Goal: Task Accomplishment & Management: Manage account settings

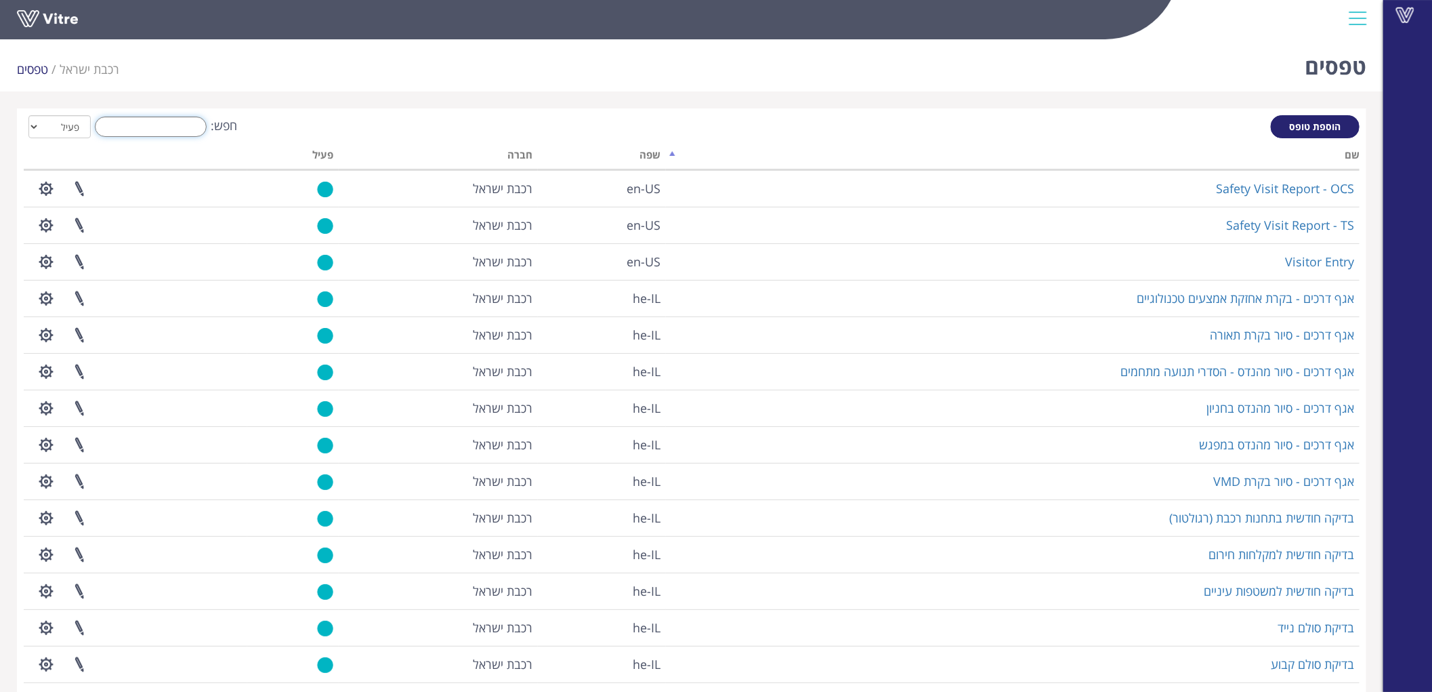
click at [190, 126] on input "חפש:" at bounding box center [151, 127] width 112 height 20
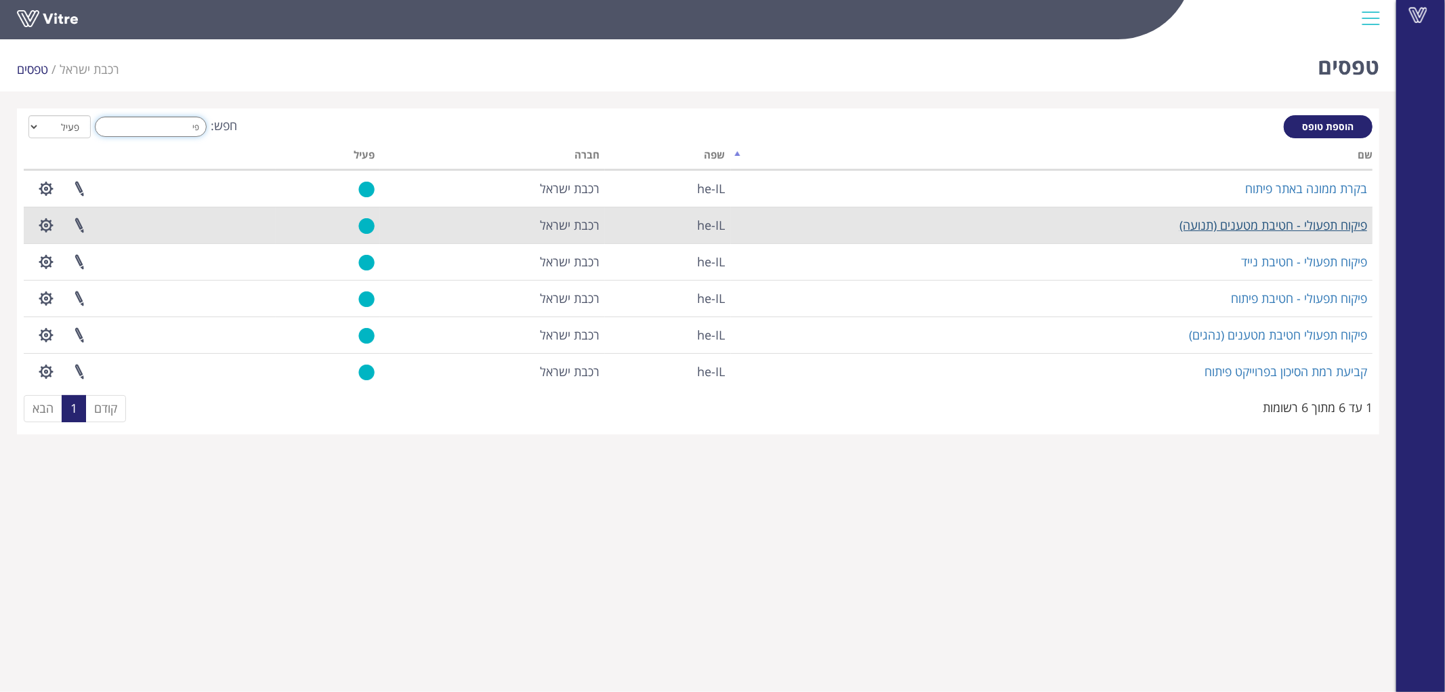
type input "פי"
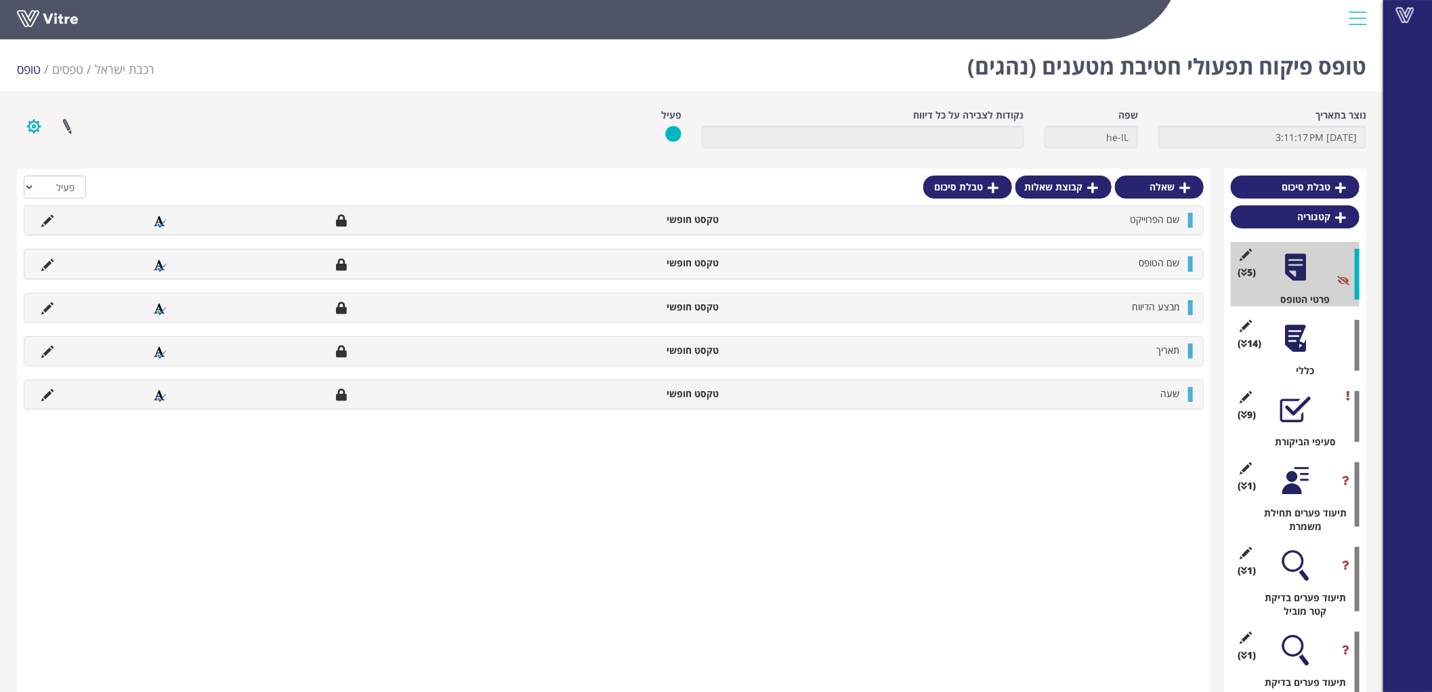
click at [33, 131] on button "button" at bounding box center [34, 126] width 34 height 36
click at [56, 176] on link "הגדרת משתמשים" at bounding box center [71, 176] width 107 height 18
click at [30, 133] on button "button" at bounding box center [34, 126] width 34 height 36
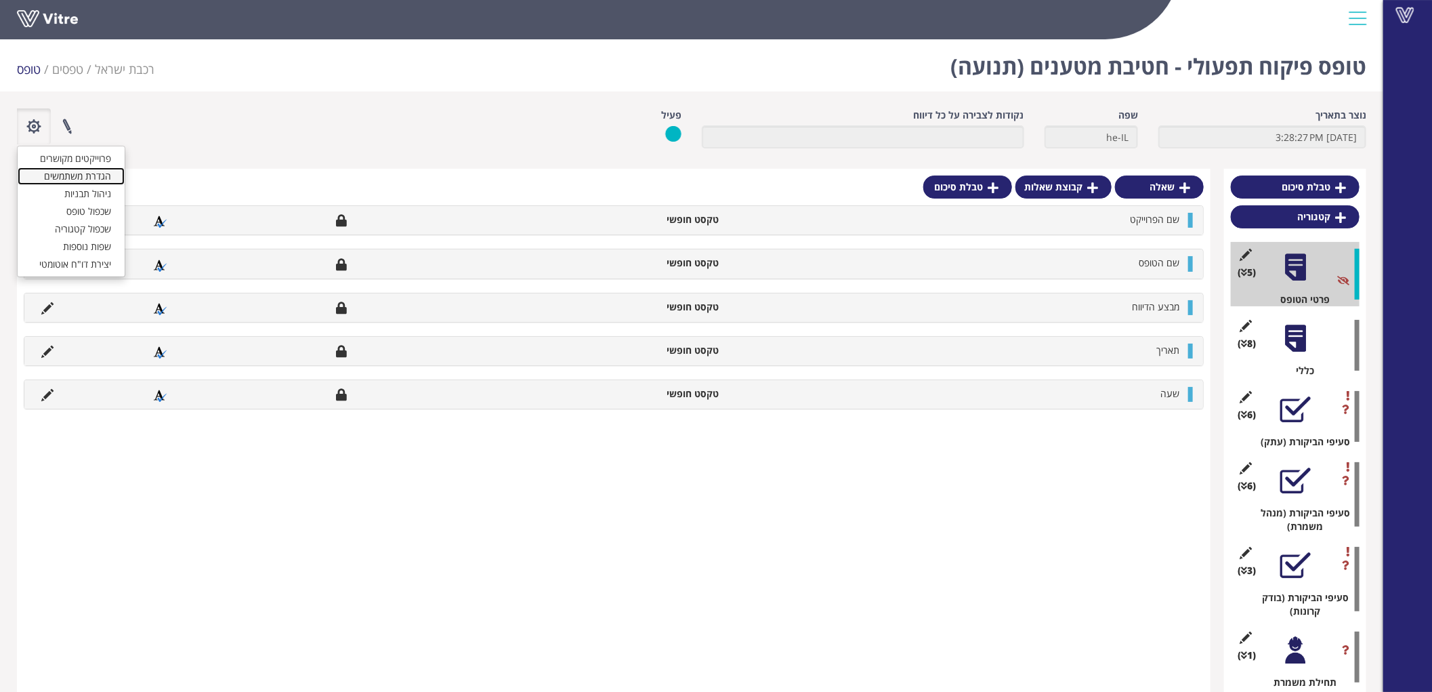
click at [57, 178] on link "הגדרת משתמשים" at bounding box center [71, 176] width 107 height 18
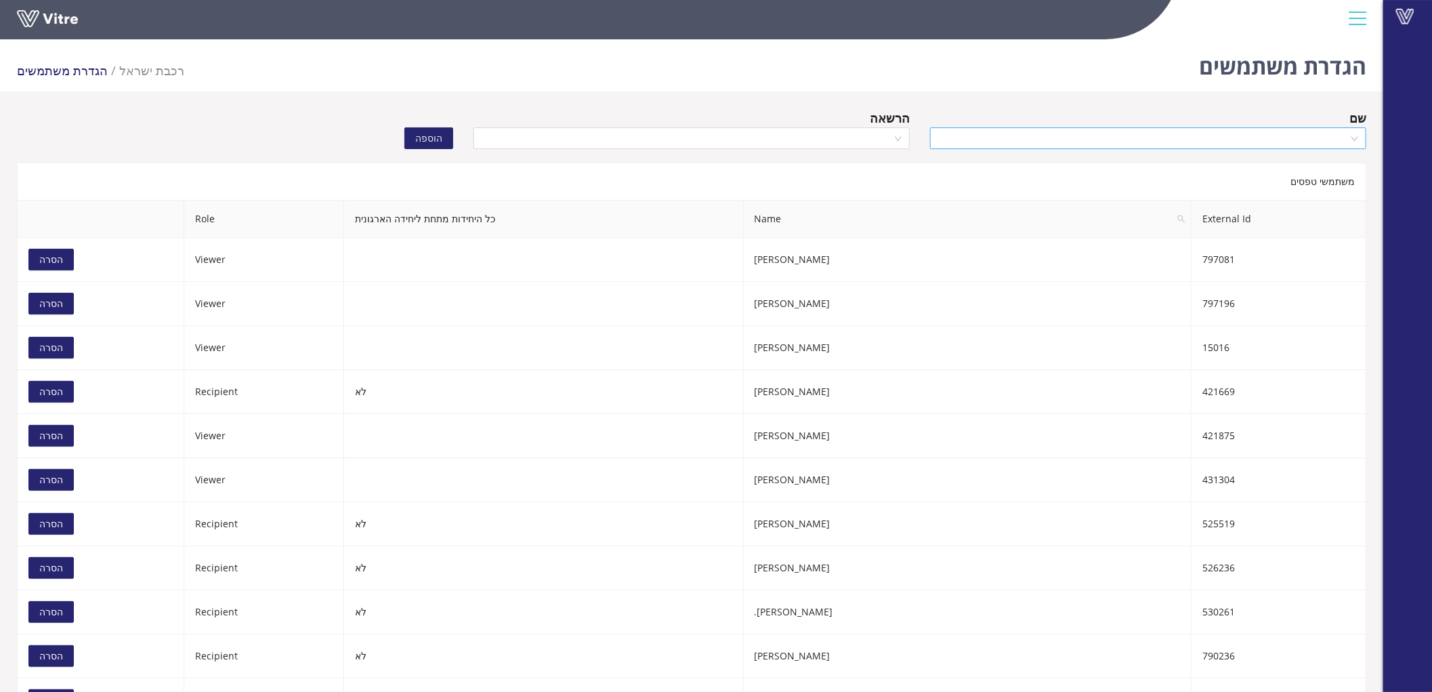
click at [1155, 131] on input "search" at bounding box center [1143, 138] width 411 height 20
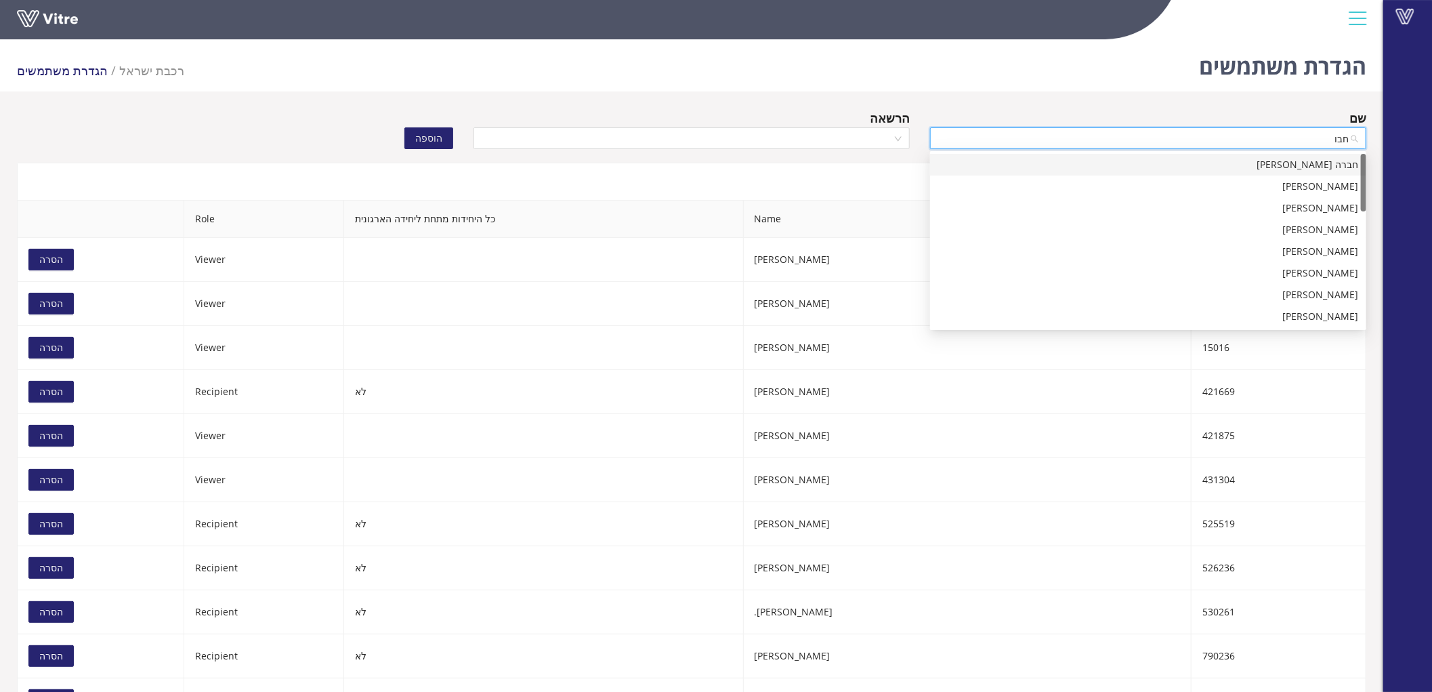
type input "חבוש"
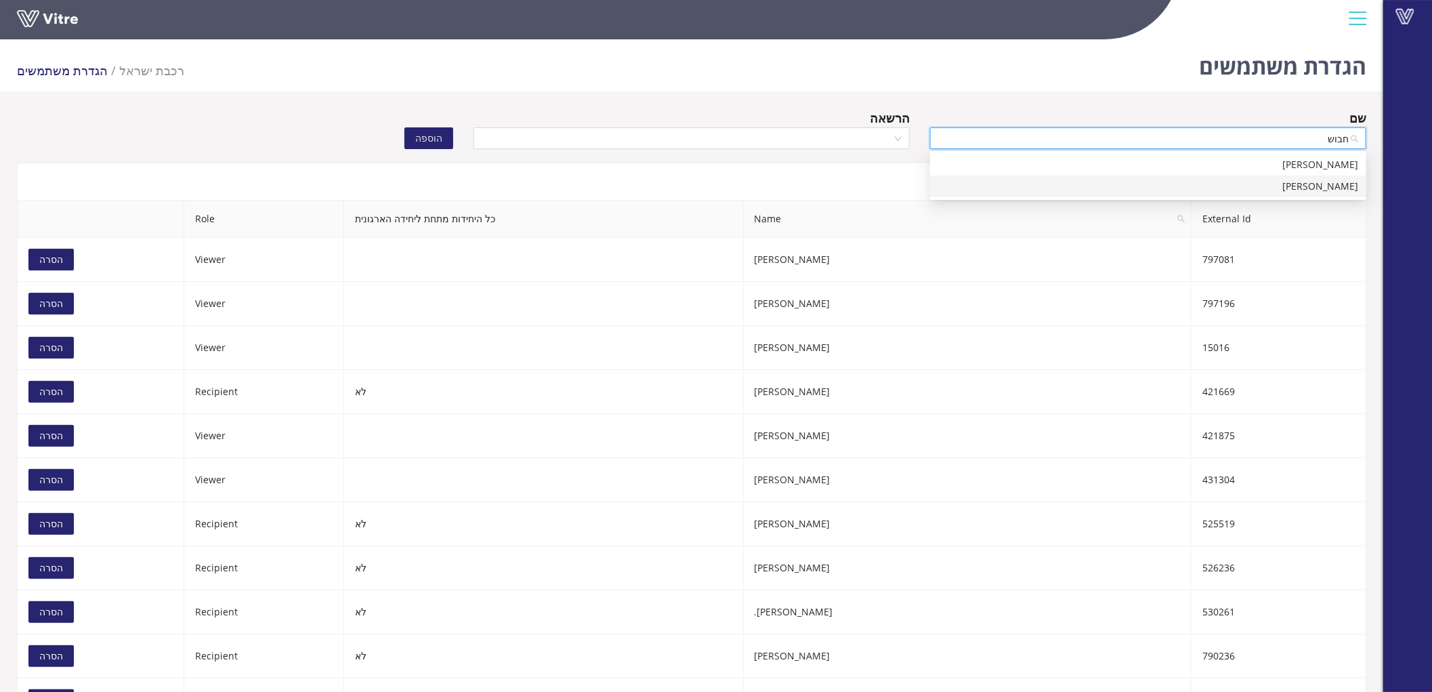
click at [1283, 188] on div "[PERSON_NAME]" at bounding box center [1148, 186] width 420 height 15
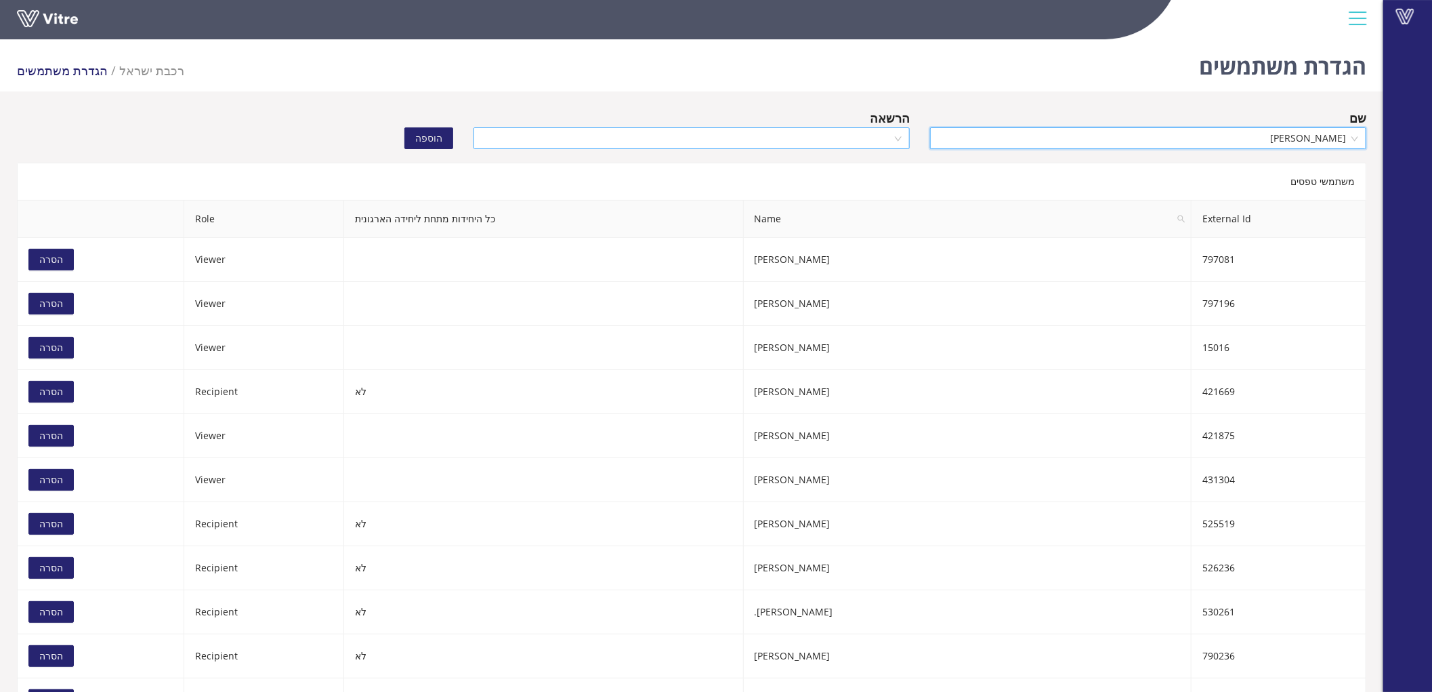
click at [848, 133] on input "search" at bounding box center [687, 138] width 411 height 20
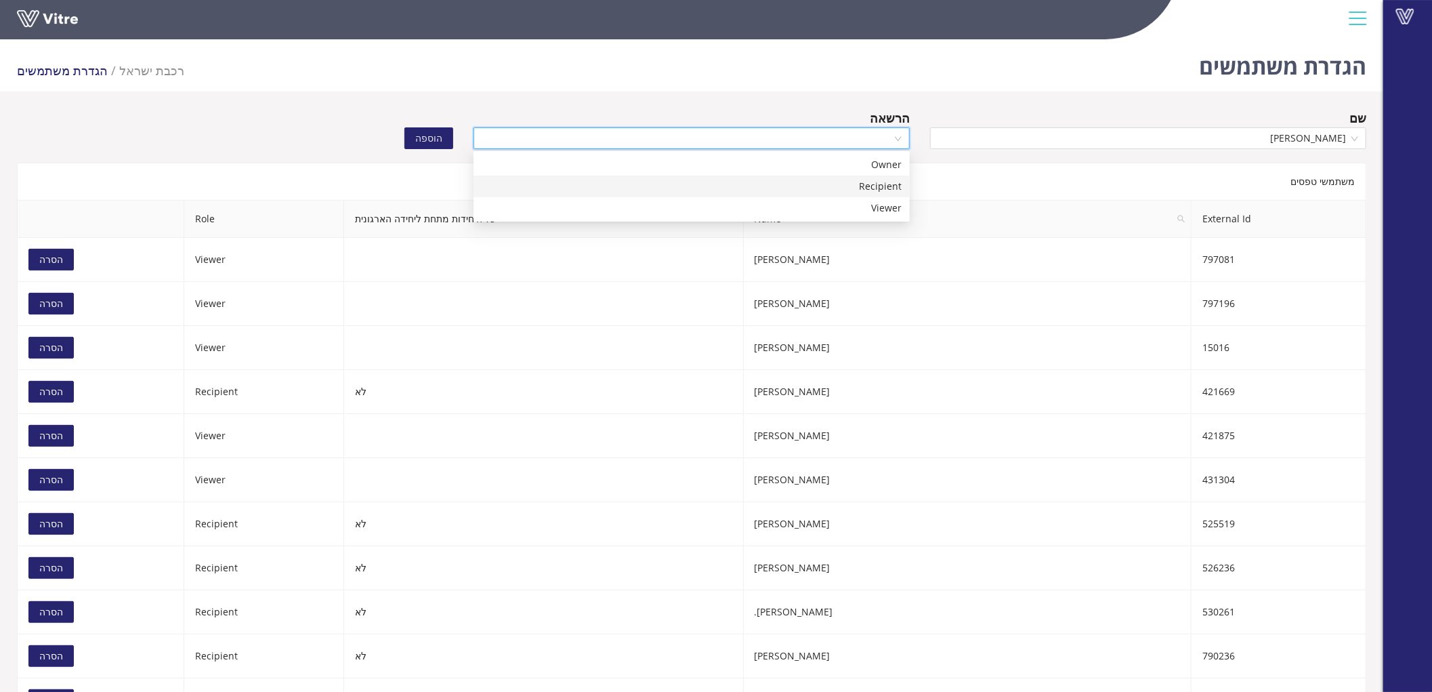
click at [865, 186] on div "Recipient" at bounding box center [692, 186] width 420 height 15
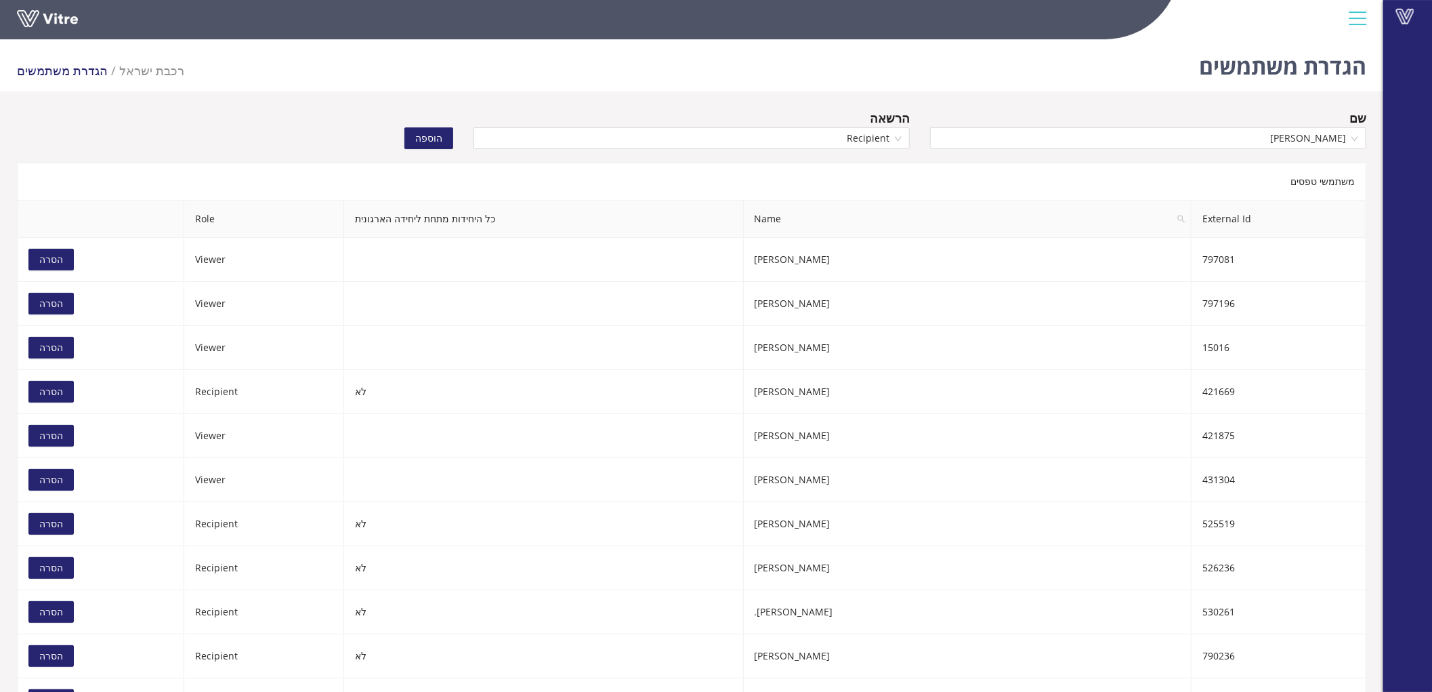
click at [441, 139] on span "הוספה" at bounding box center [428, 138] width 27 height 15
click at [1258, 147] on input "search" at bounding box center [1143, 138] width 411 height 20
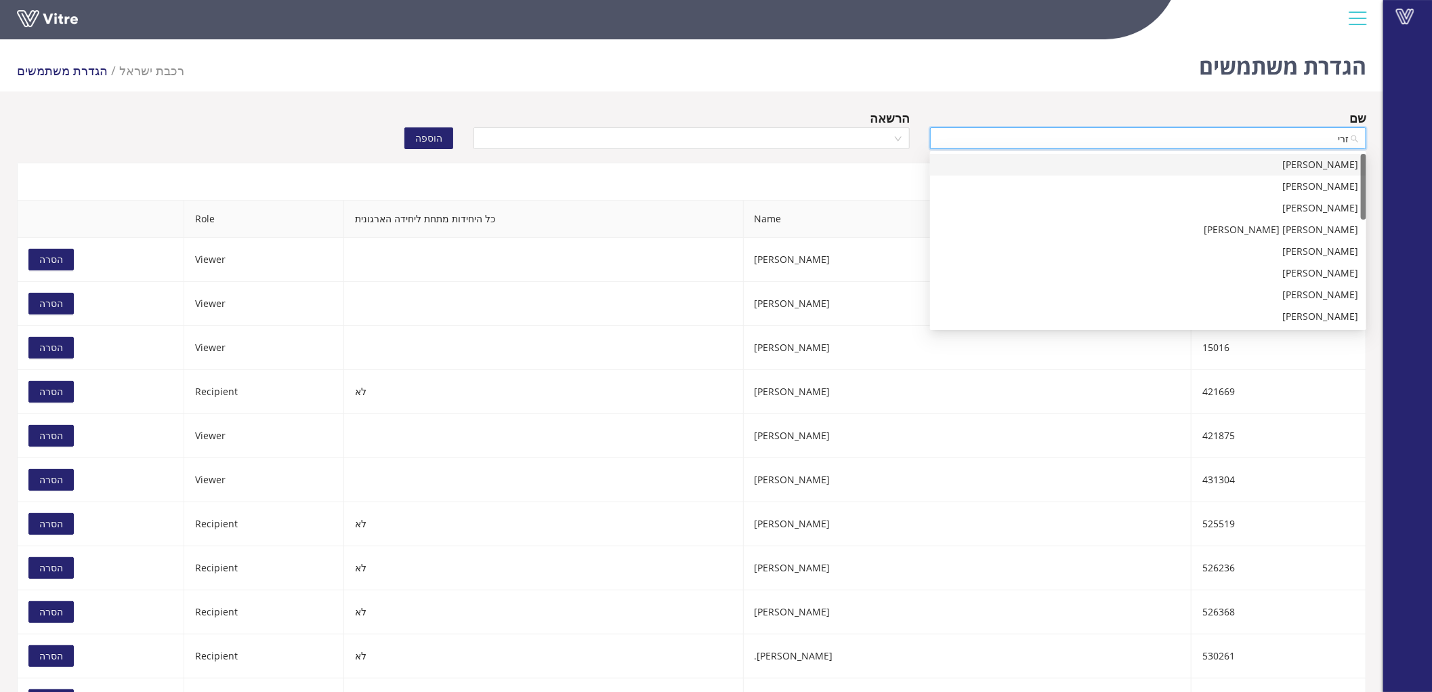
type input "זריה"
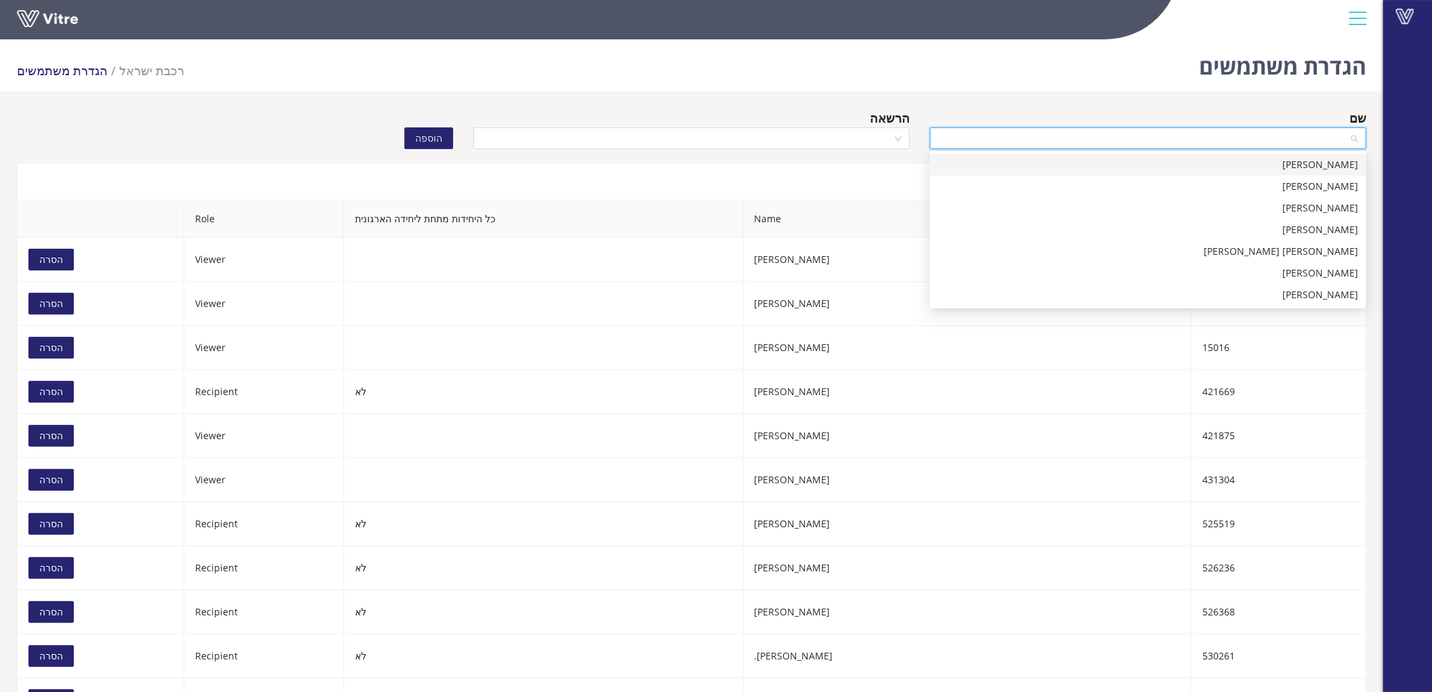
click at [1259, 107] on div "הגדרת משתמשים רכבת [PERSON_NAME] הגדרת משתמשים שם הרשאה הוספה משתמשי טפסים Exte…" at bounding box center [692, 444] width 1384 height 820
click at [1305, 144] on input "search" at bounding box center [1143, 138] width 411 height 20
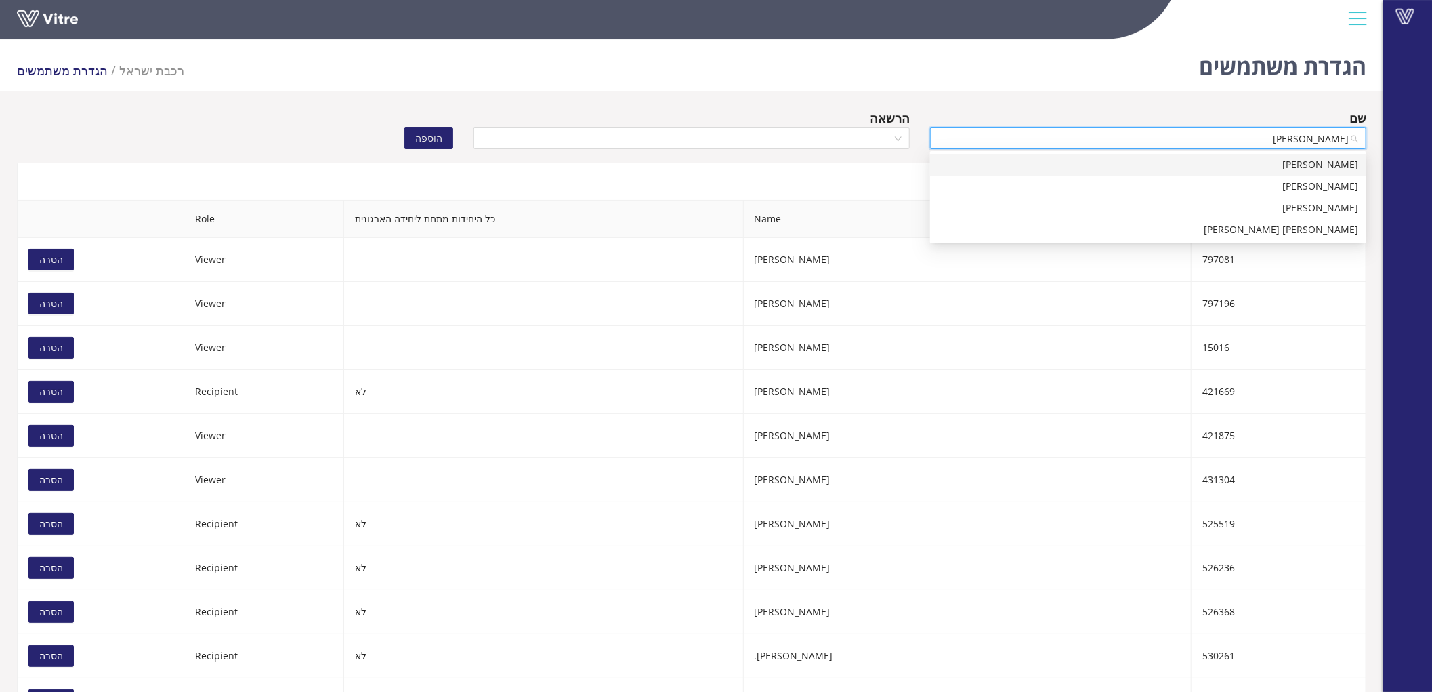
type input "[PERSON_NAME] ש"
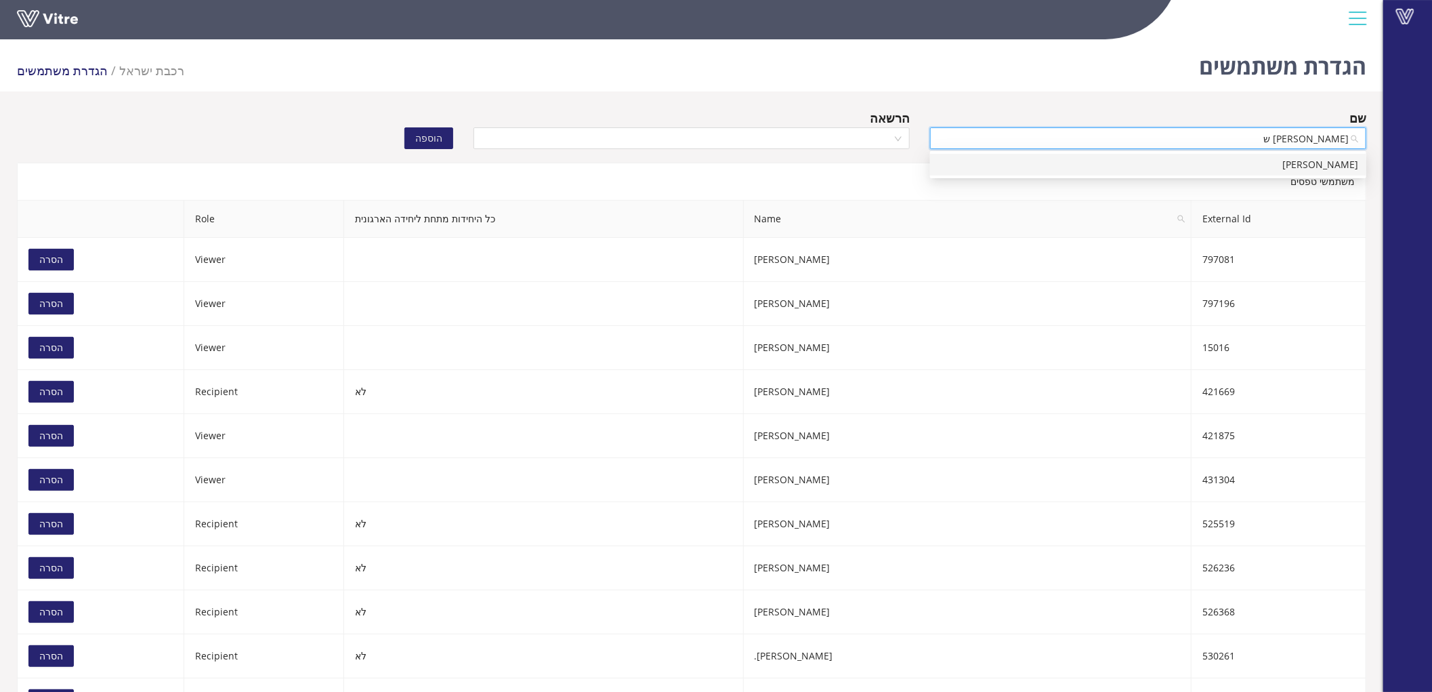
click at [1306, 161] on div "[PERSON_NAME]" at bounding box center [1148, 164] width 420 height 15
click at [857, 138] on input "search" at bounding box center [687, 138] width 411 height 20
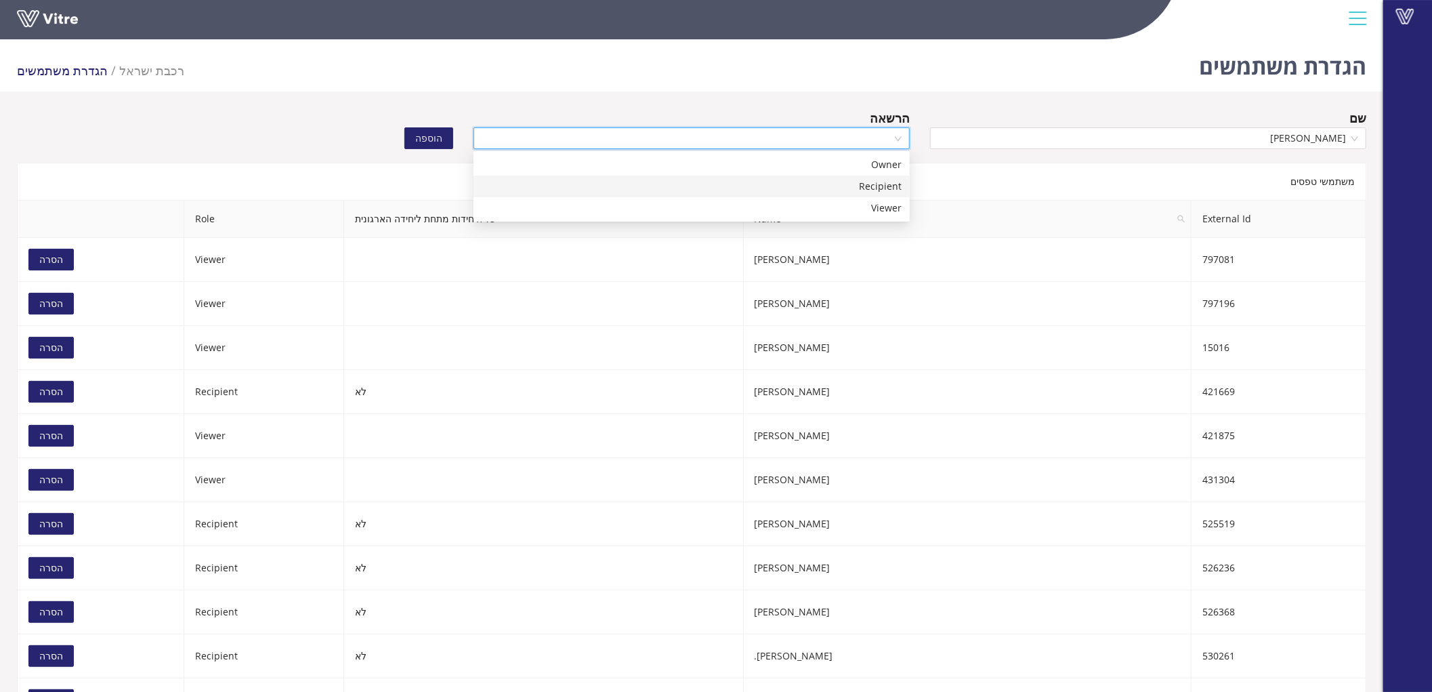
click at [865, 180] on div "Recipient" at bounding box center [692, 186] width 420 height 15
click at [418, 141] on span "הוספה" at bounding box center [428, 138] width 27 height 15
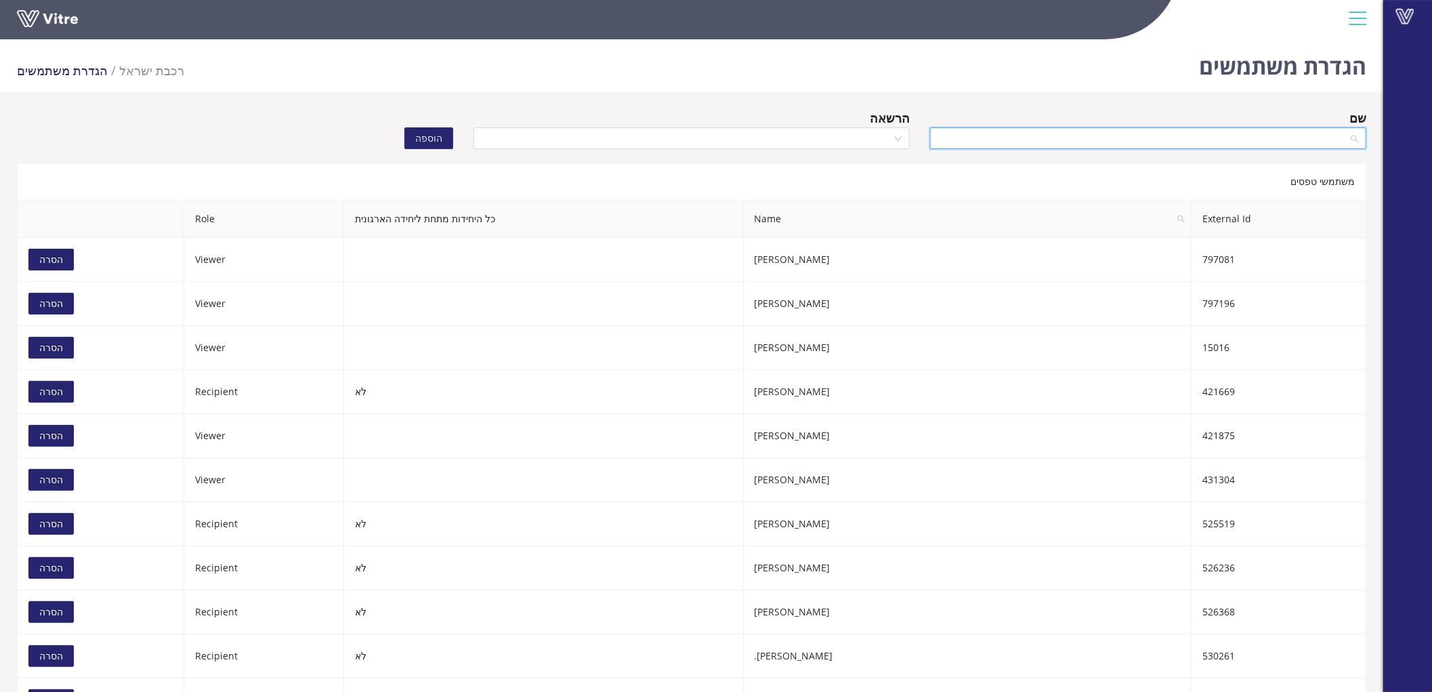
click at [1281, 144] on input "search" at bounding box center [1143, 138] width 411 height 20
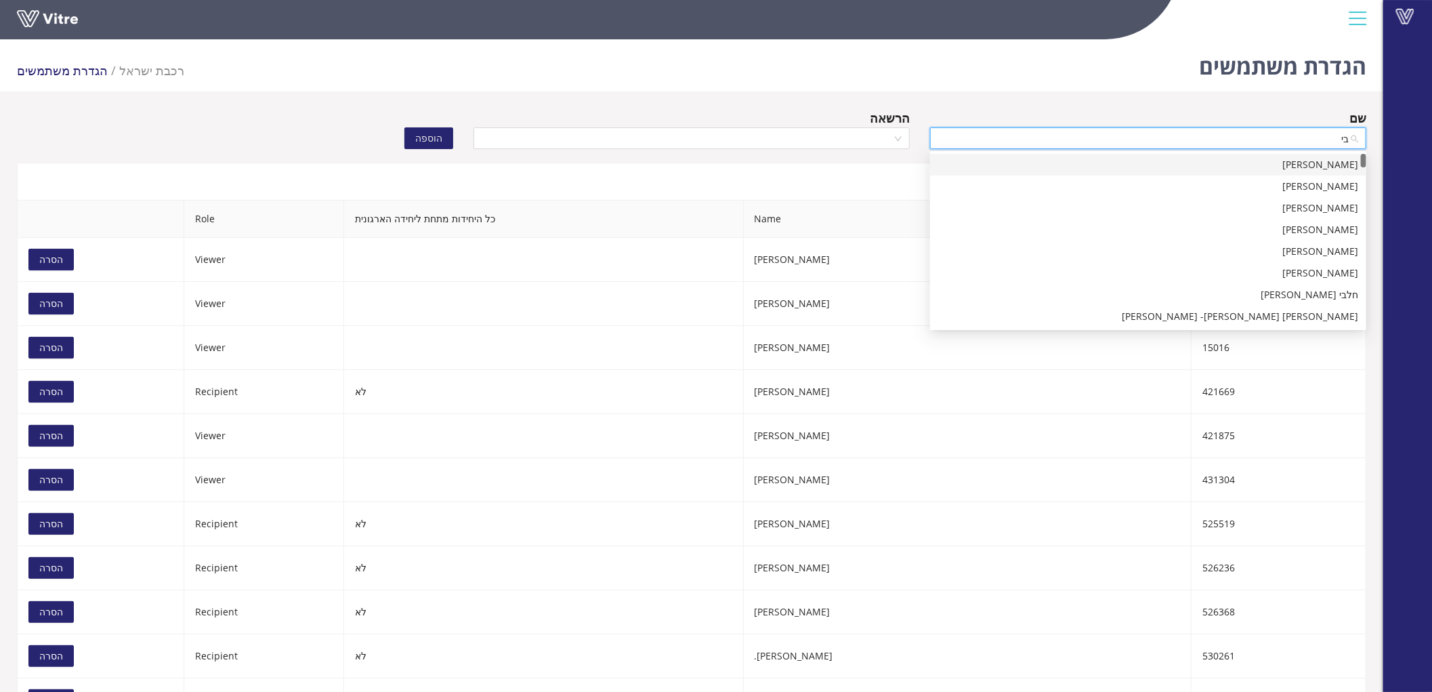
type input "ביצ"
click at [1317, 251] on div "ביצ'צ'ו [PERSON_NAME]" at bounding box center [1148, 251] width 420 height 15
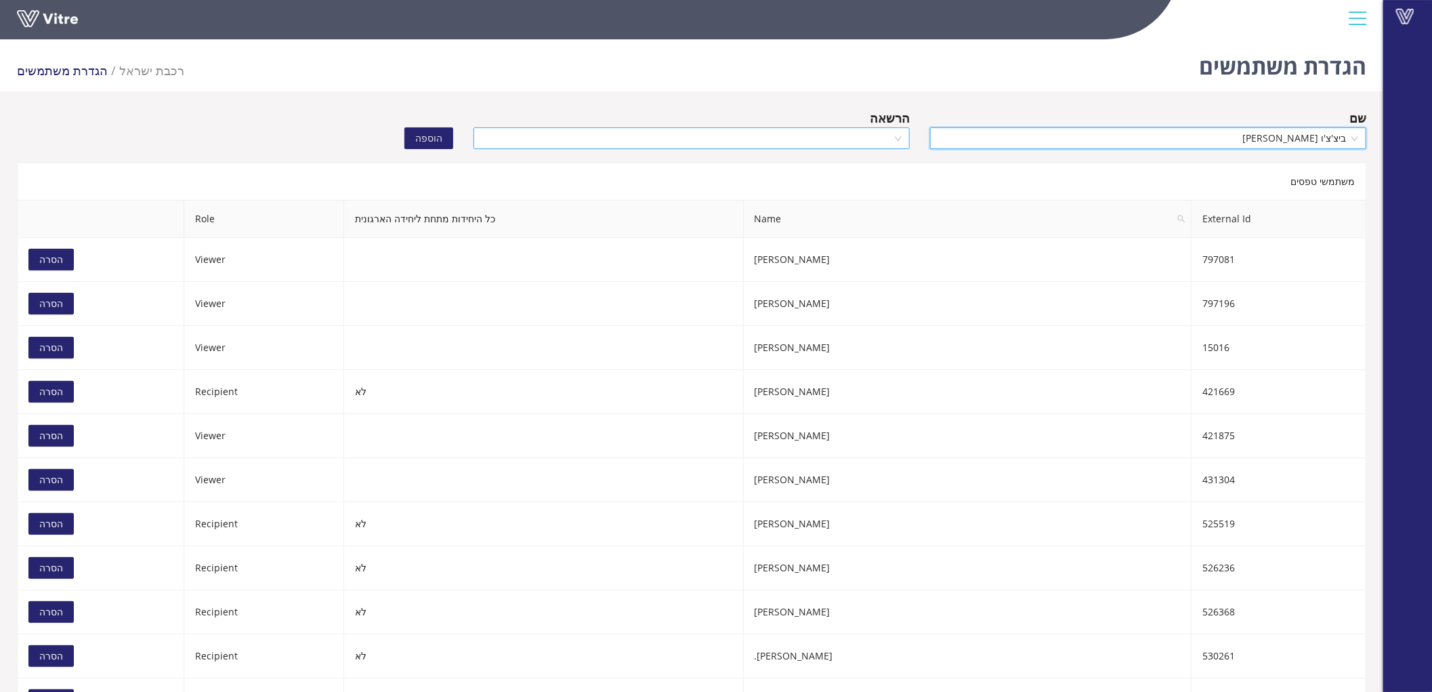
click at [872, 132] on input "search" at bounding box center [687, 138] width 411 height 20
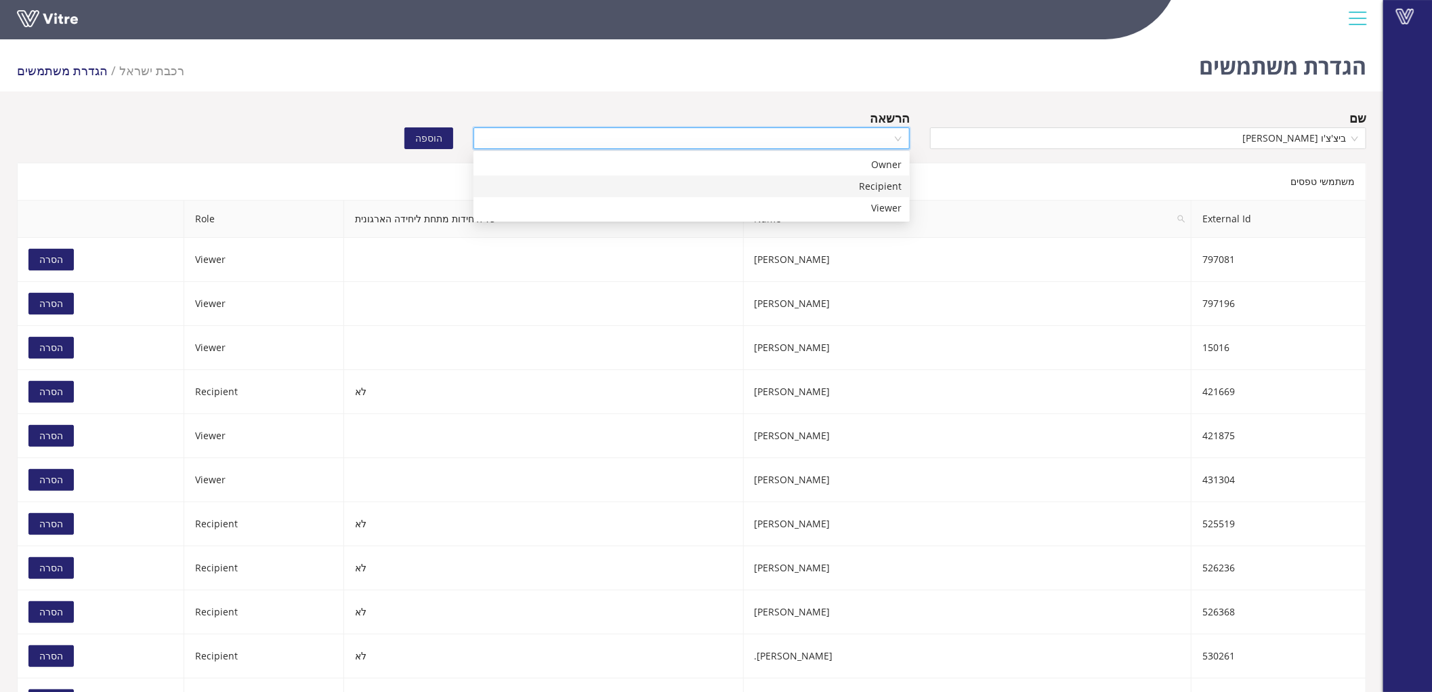
click at [875, 188] on div "Recipient" at bounding box center [692, 186] width 420 height 15
click at [421, 140] on span "הוספה" at bounding box center [428, 138] width 27 height 15
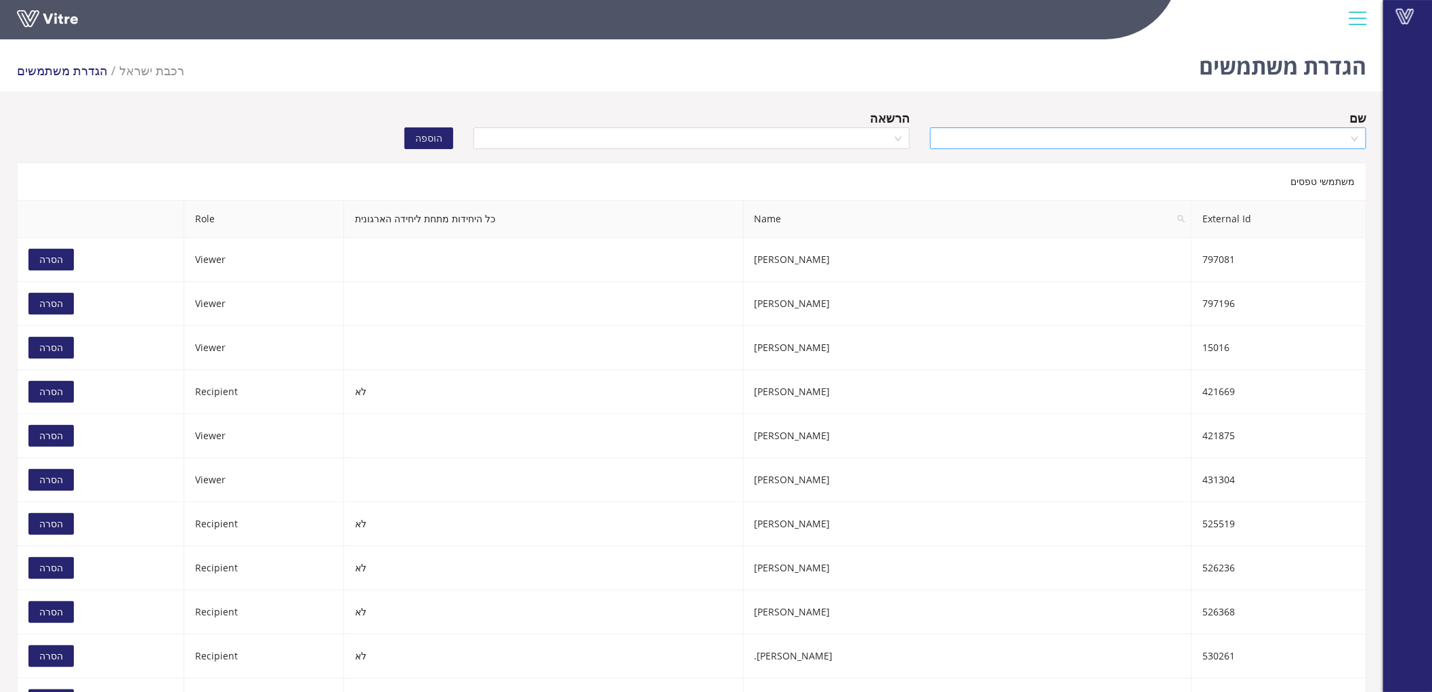
click at [1071, 139] on input "search" at bounding box center [1143, 138] width 411 height 20
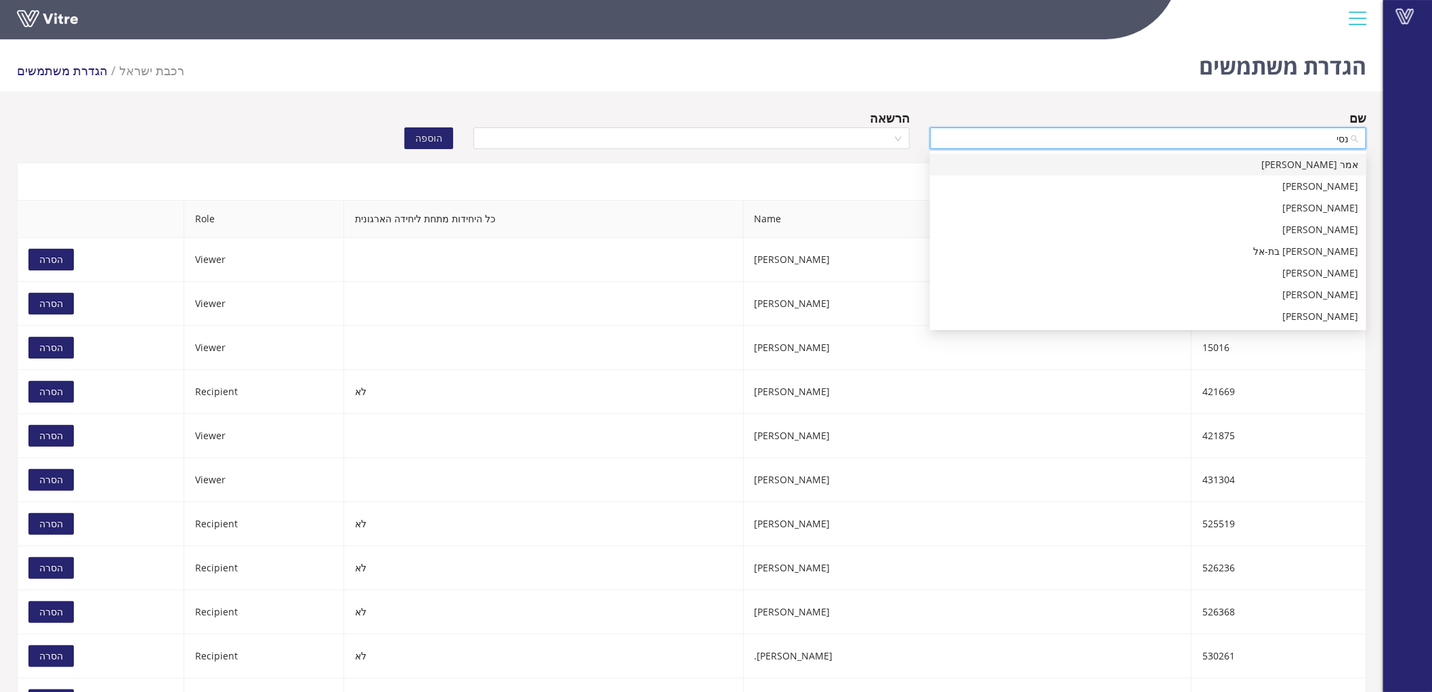
type input "[PERSON_NAME]"
click at [1218, 165] on div "אמר [PERSON_NAME]" at bounding box center [1148, 164] width 420 height 15
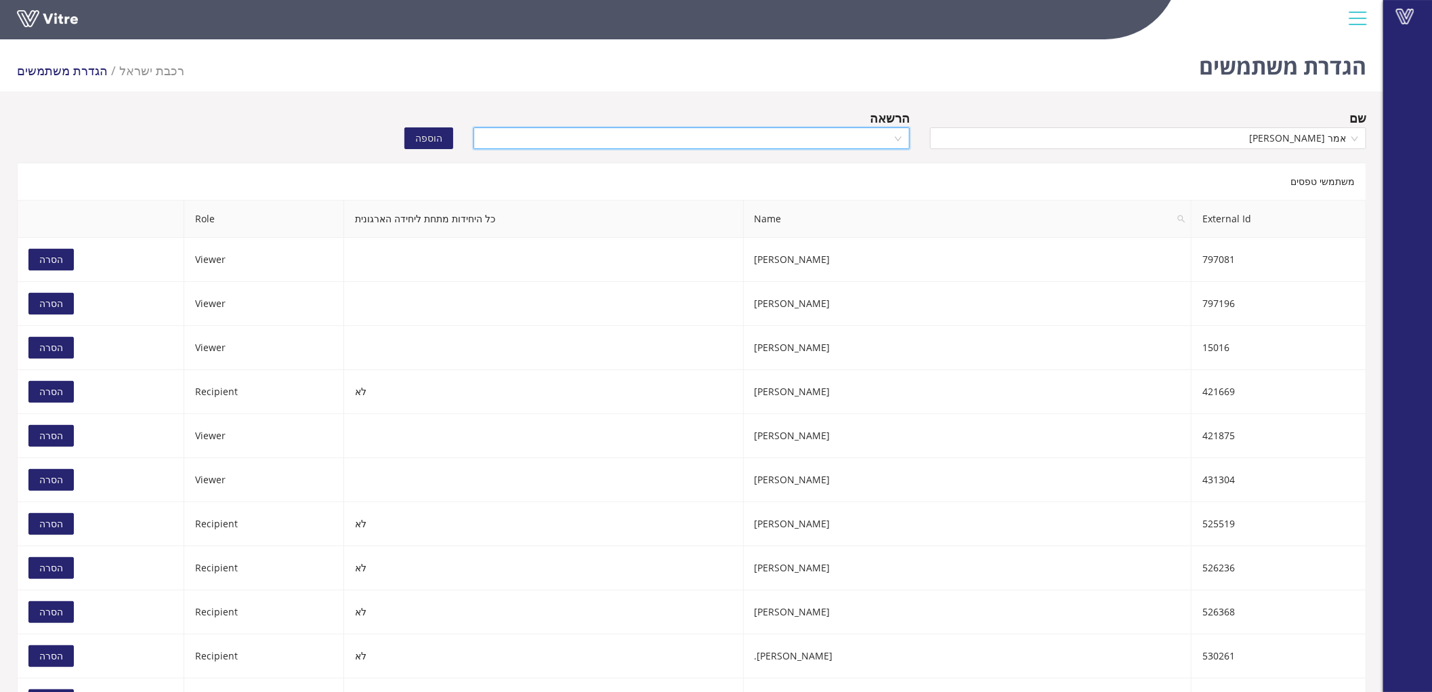
click at [857, 129] on input "search" at bounding box center [687, 138] width 411 height 20
click at [877, 184] on div "Recipient" at bounding box center [692, 186] width 420 height 15
click at [444, 142] on button "הוספה" at bounding box center [428, 138] width 49 height 22
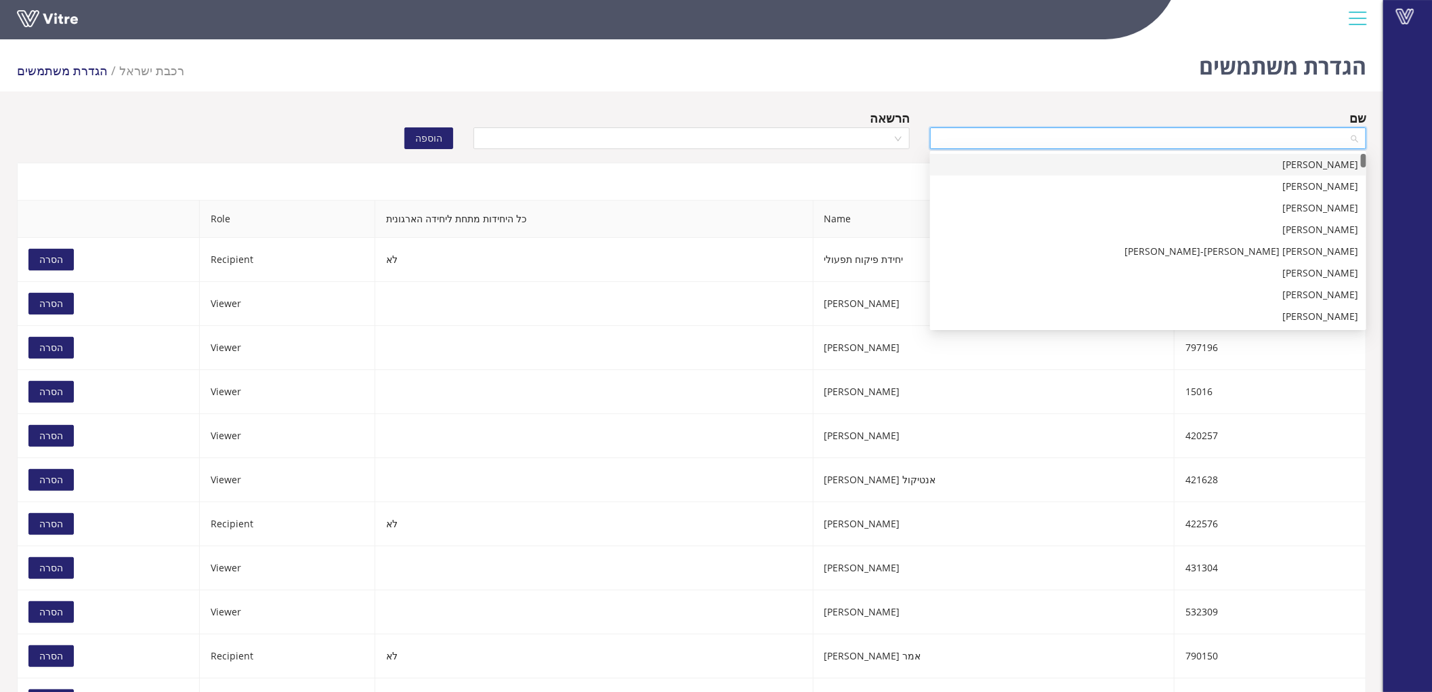
click at [1320, 144] on input "search" at bounding box center [1143, 138] width 411 height 20
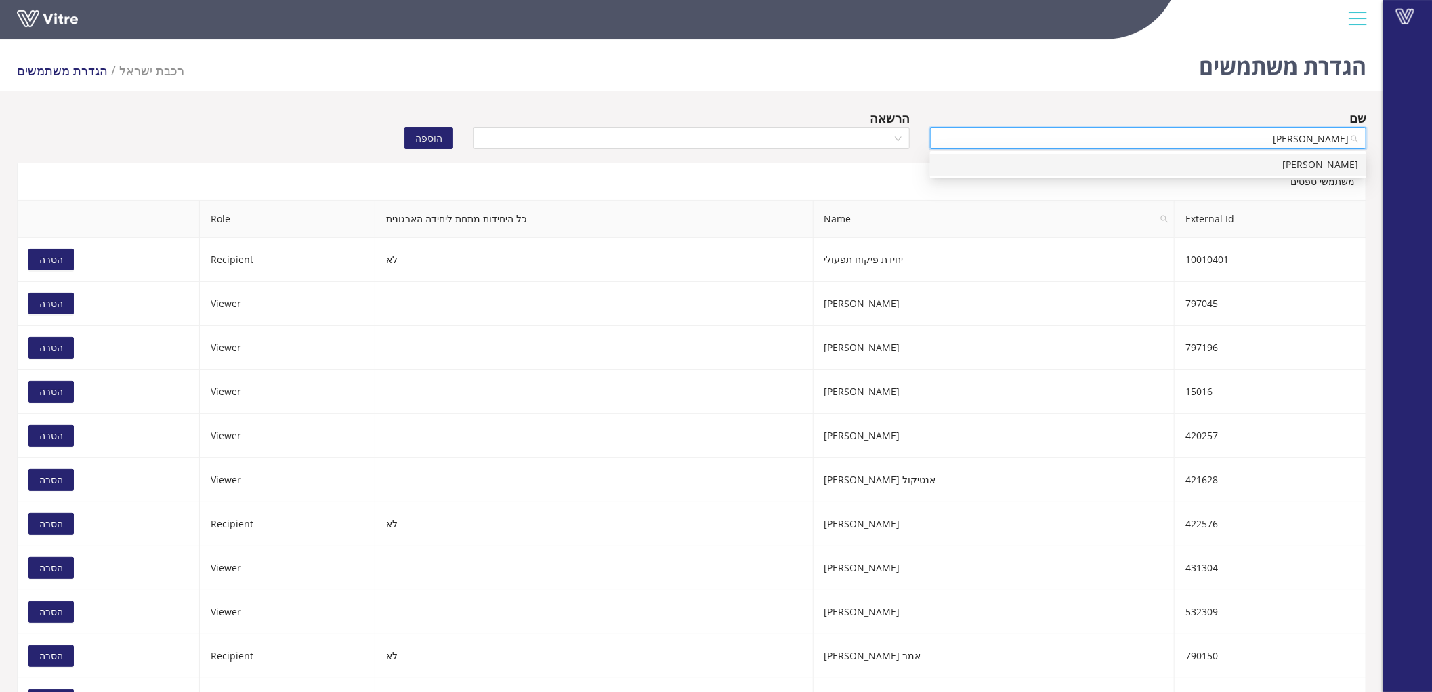
type input "חבושה י"
click at [1326, 157] on div "[PERSON_NAME]" at bounding box center [1148, 164] width 420 height 15
click at [781, 139] on input "search" at bounding box center [687, 138] width 411 height 20
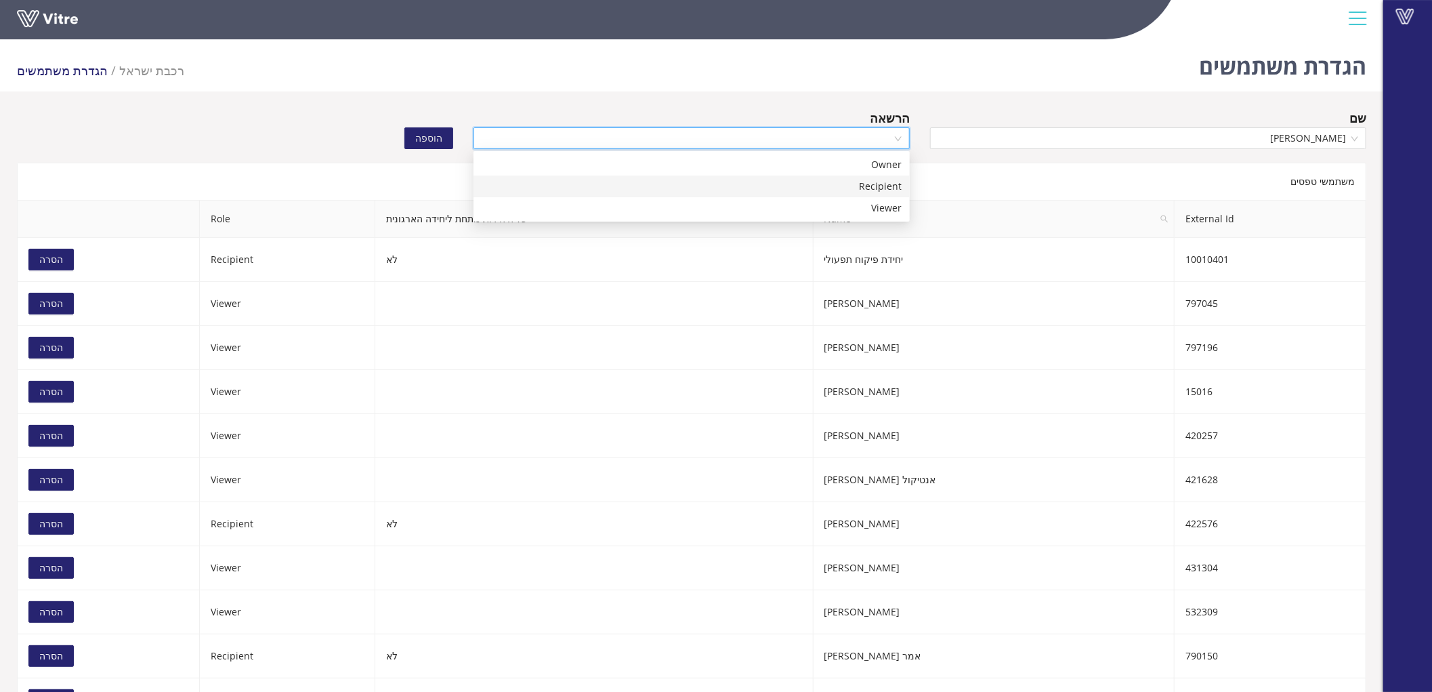
drag, startPoint x: 813, startPoint y: 192, endPoint x: 794, endPoint y: 184, distance: 20.9
click at [813, 193] on div "Recipient" at bounding box center [692, 186] width 420 height 15
click at [442, 138] on span "הוספה" at bounding box center [428, 138] width 27 height 15
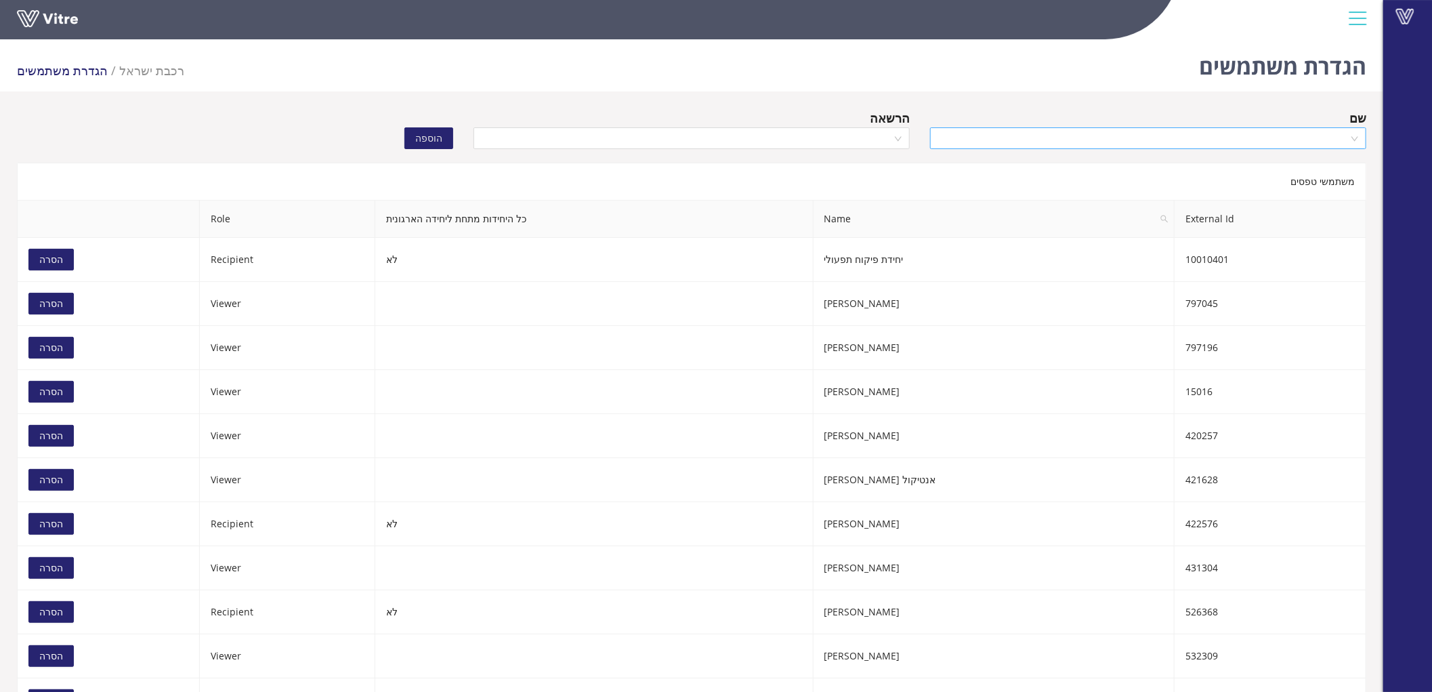
click at [1171, 136] on input "search" at bounding box center [1143, 138] width 411 height 20
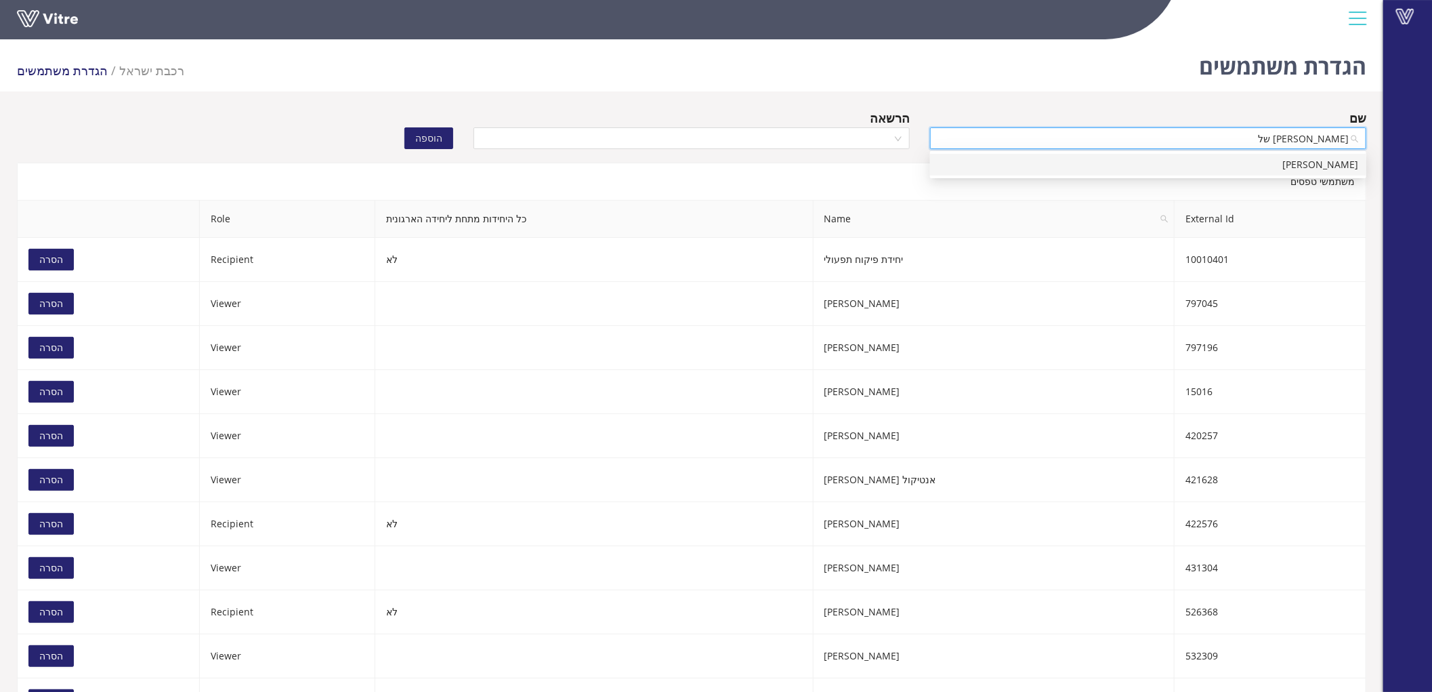
type input "זריהן שלו"
click at [1204, 161] on div "[PERSON_NAME]" at bounding box center [1148, 164] width 420 height 15
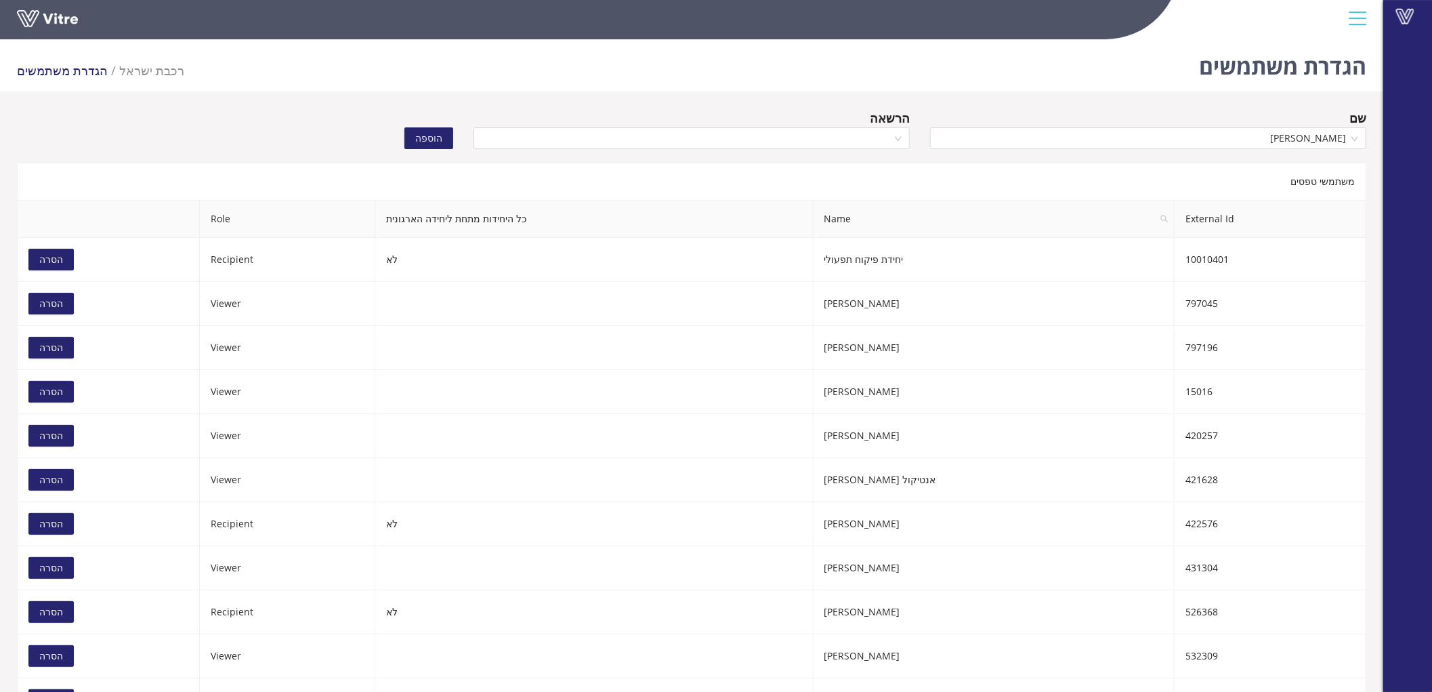
click at [783, 150] on div "הרשאה" at bounding box center [691, 131] width 457 height 47
click at [783, 147] on input "search" at bounding box center [687, 138] width 411 height 20
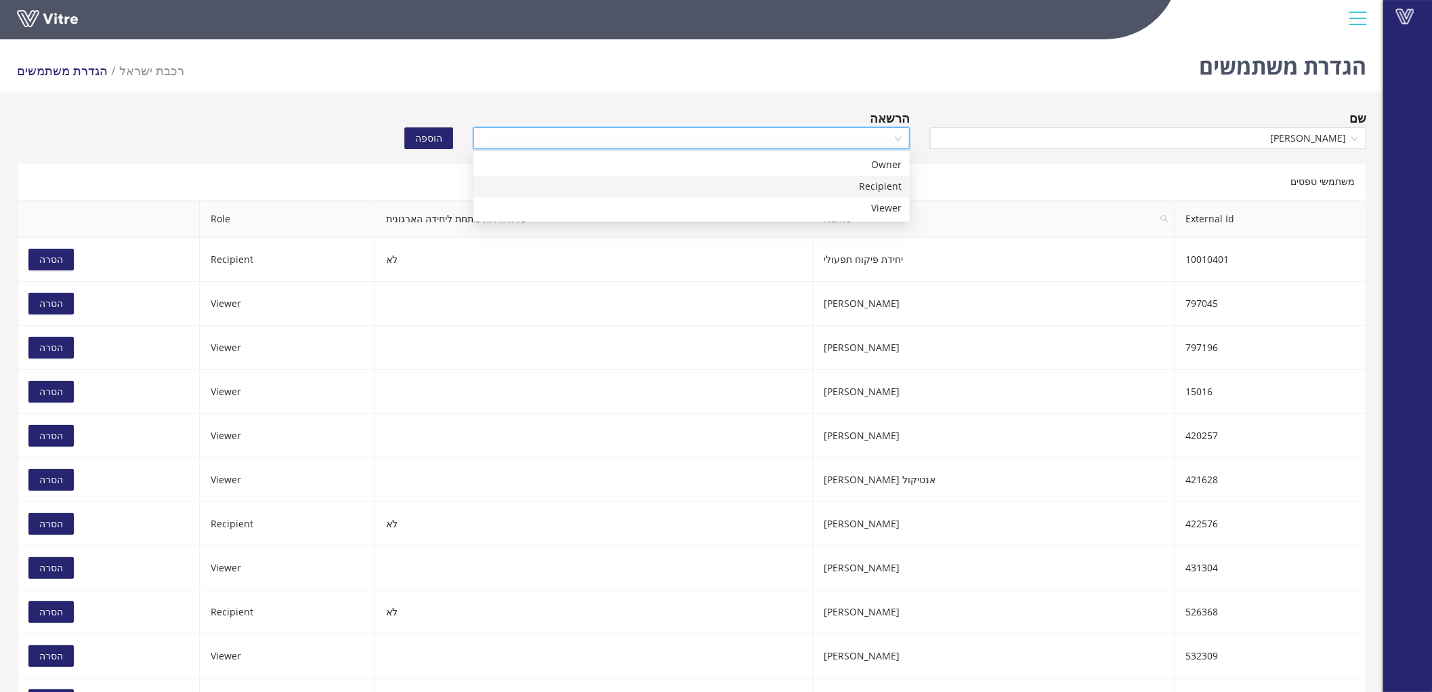
click at [793, 188] on div "Recipient" at bounding box center [692, 186] width 420 height 15
click at [443, 138] on button "הוספה" at bounding box center [428, 138] width 49 height 22
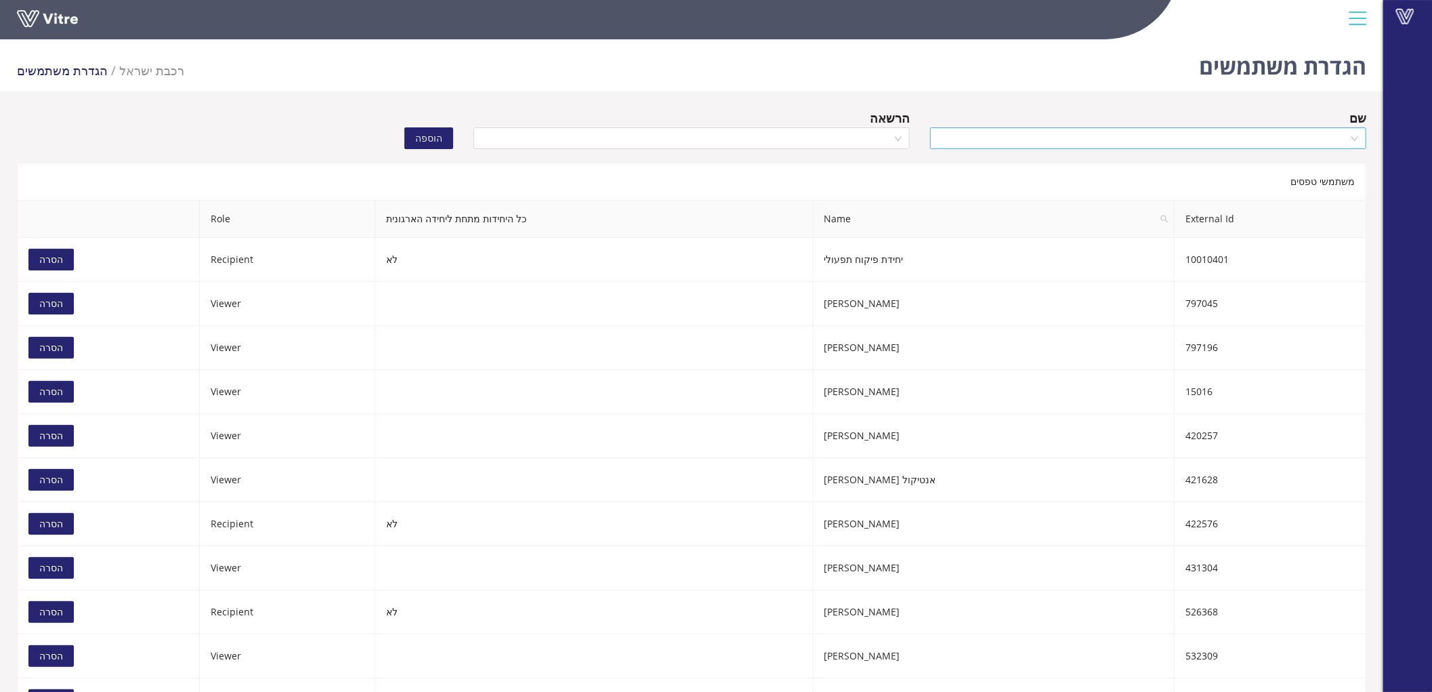
click at [1216, 138] on input "search" at bounding box center [1143, 138] width 411 height 20
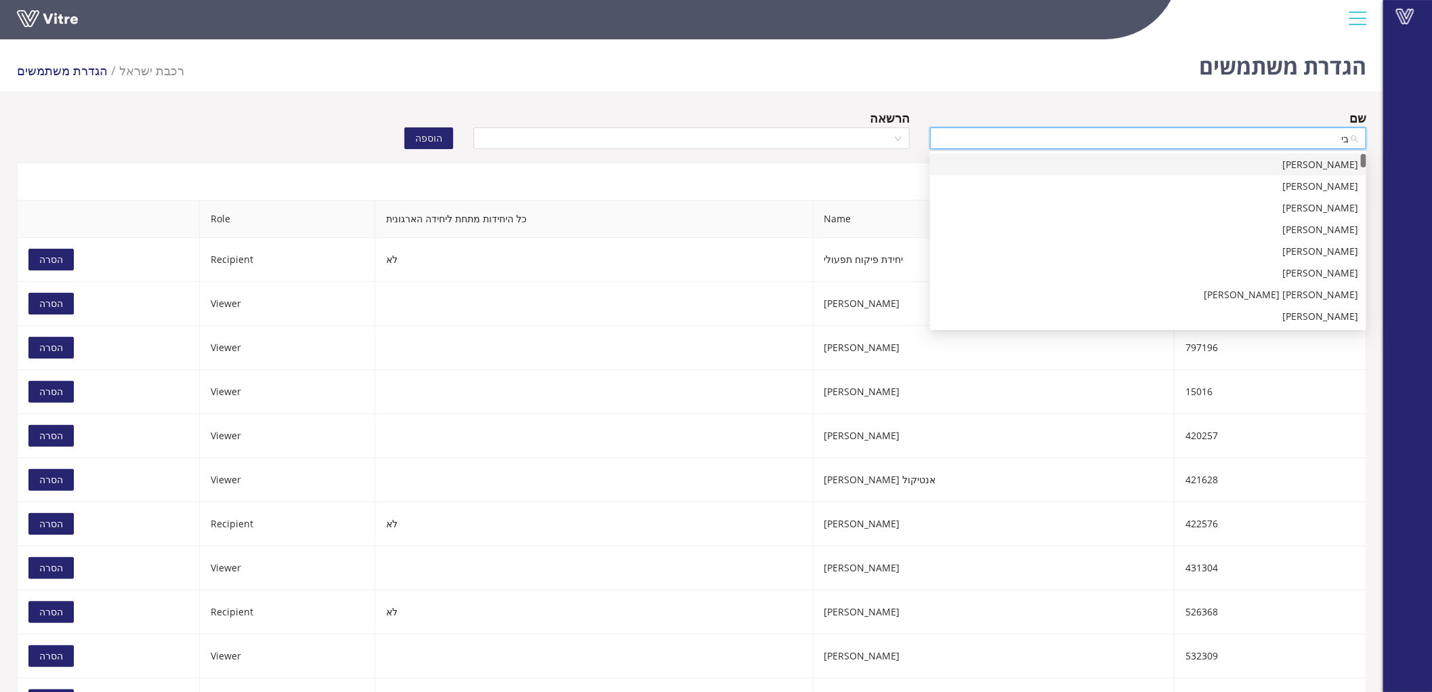
type input "ביצ"
click at [1290, 231] on div "ביצ'צ'ו [PERSON_NAME]" at bounding box center [1148, 229] width 420 height 15
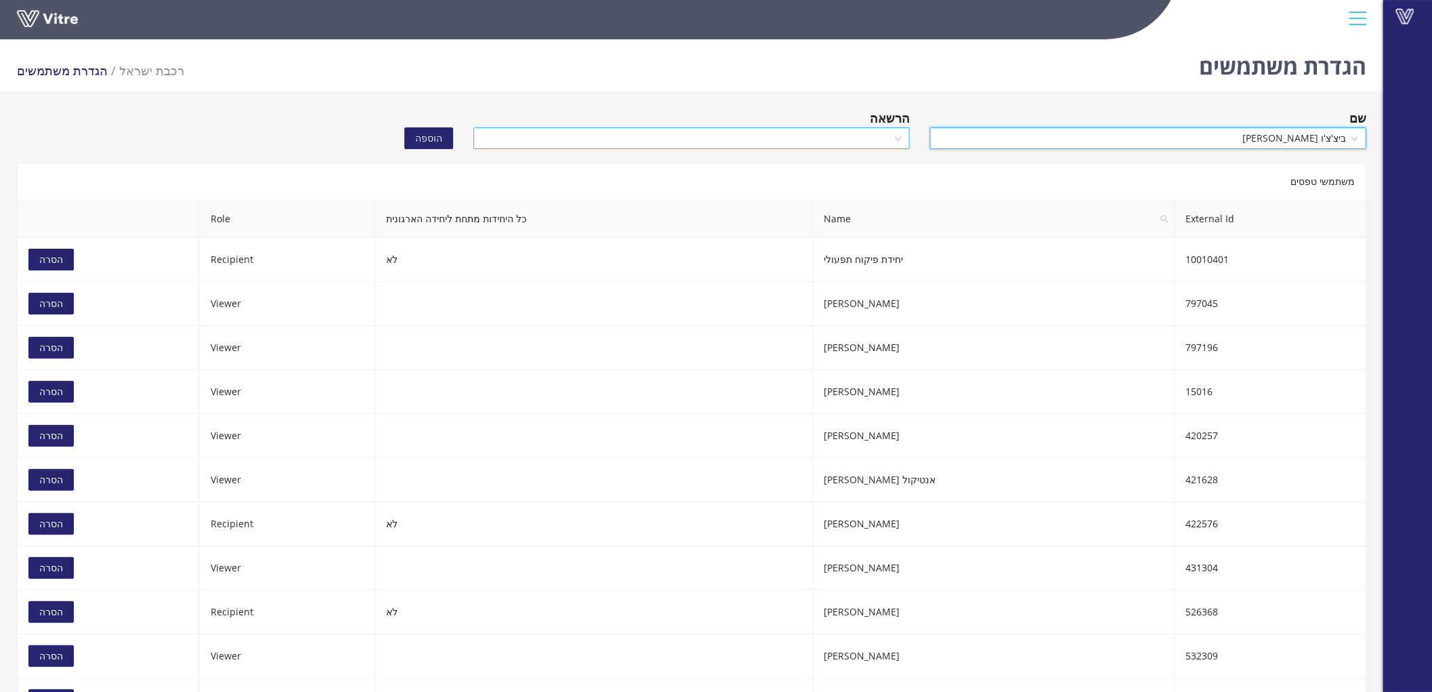
click at [870, 134] on input "search" at bounding box center [687, 138] width 411 height 20
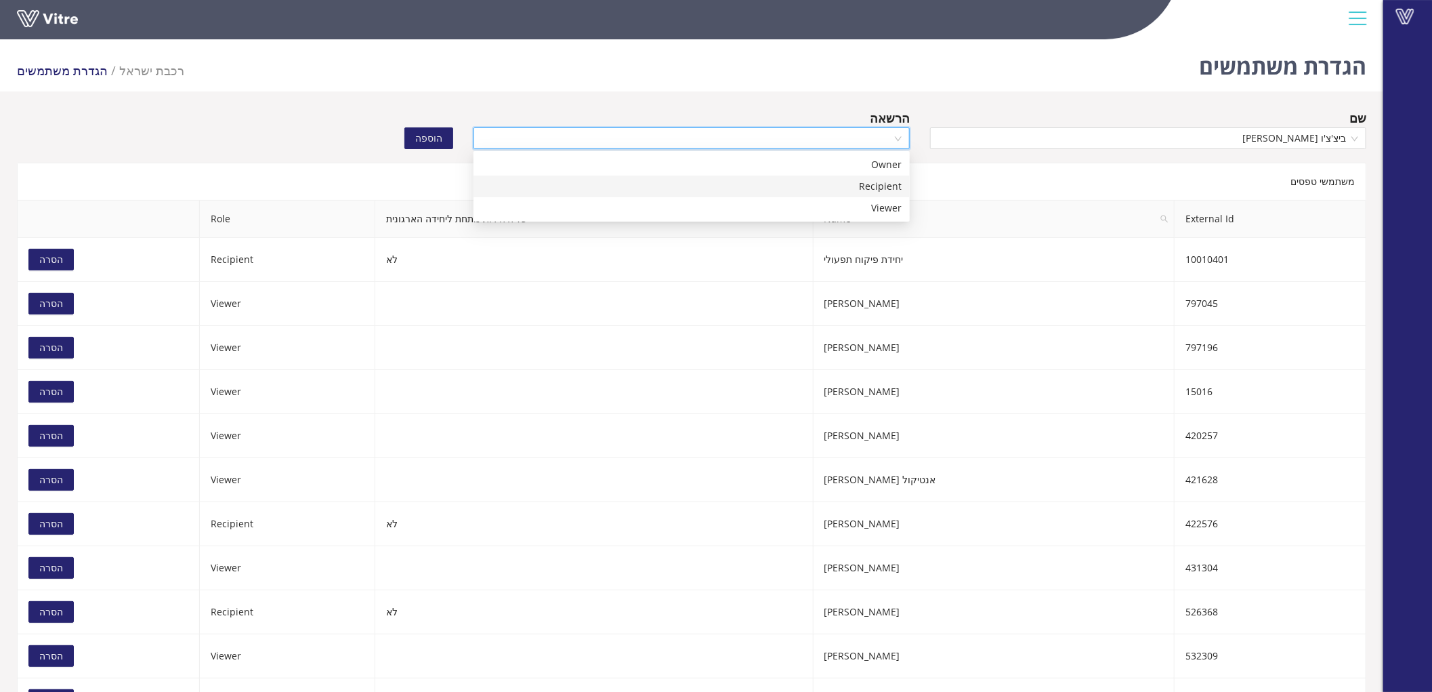
click at [888, 188] on div "Recipient" at bounding box center [692, 186] width 420 height 15
click at [445, 138] on button "הוספה" at bounding box center [428, 138] width 49 height 22
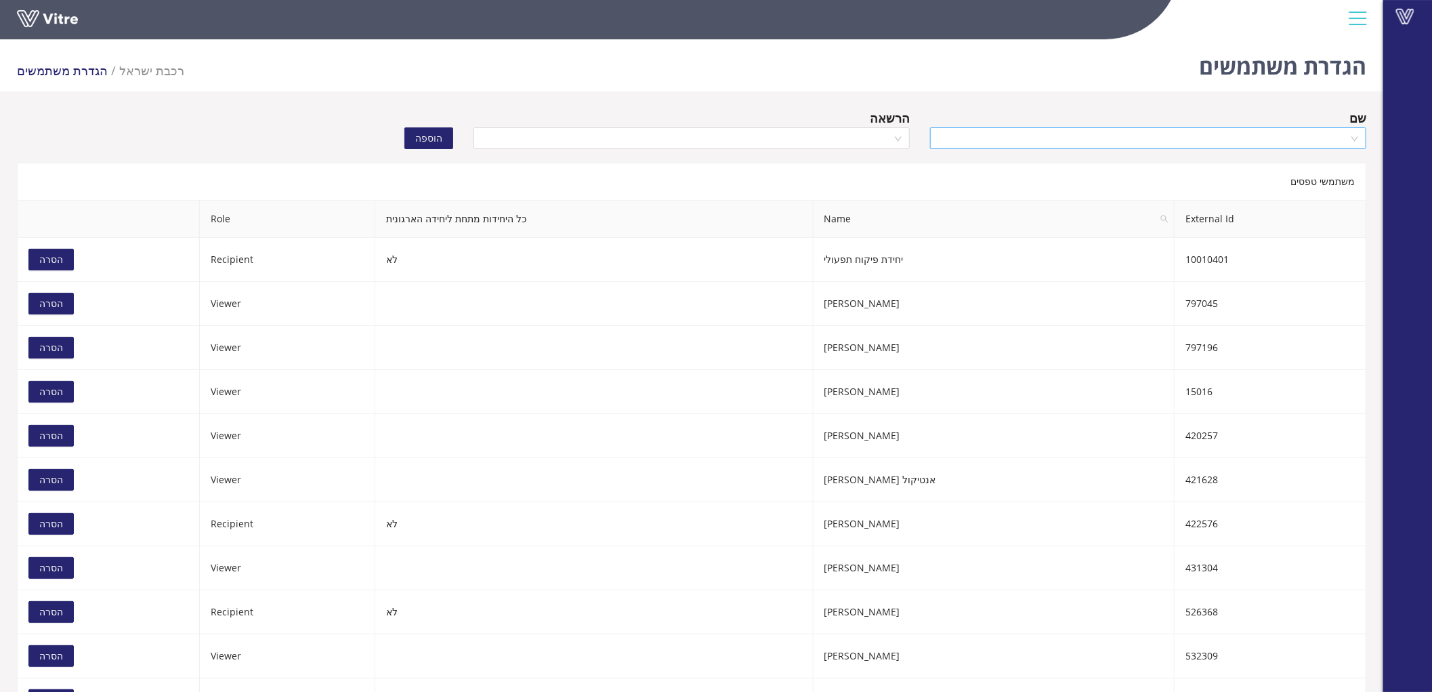
click at [1195, 142] on input "search" at bounding box center [1143, 138] width 411 height 20
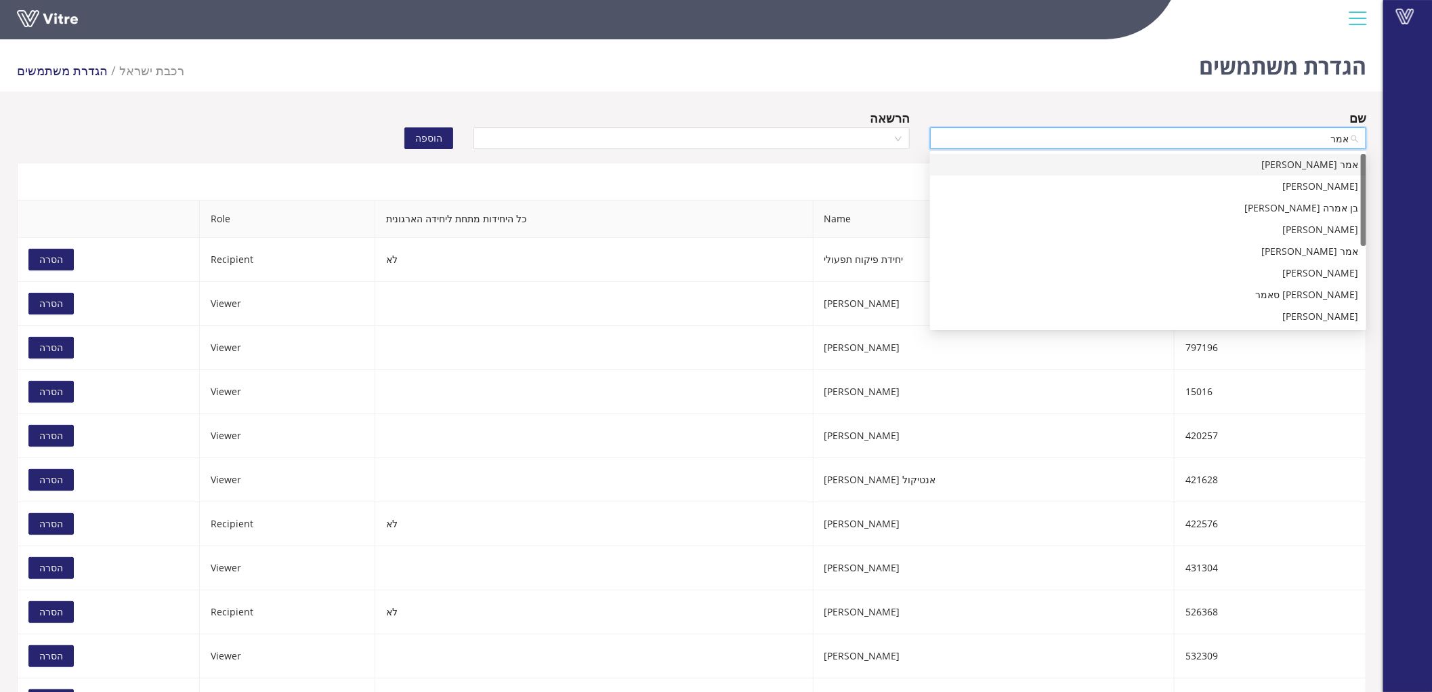
type input "אמר"
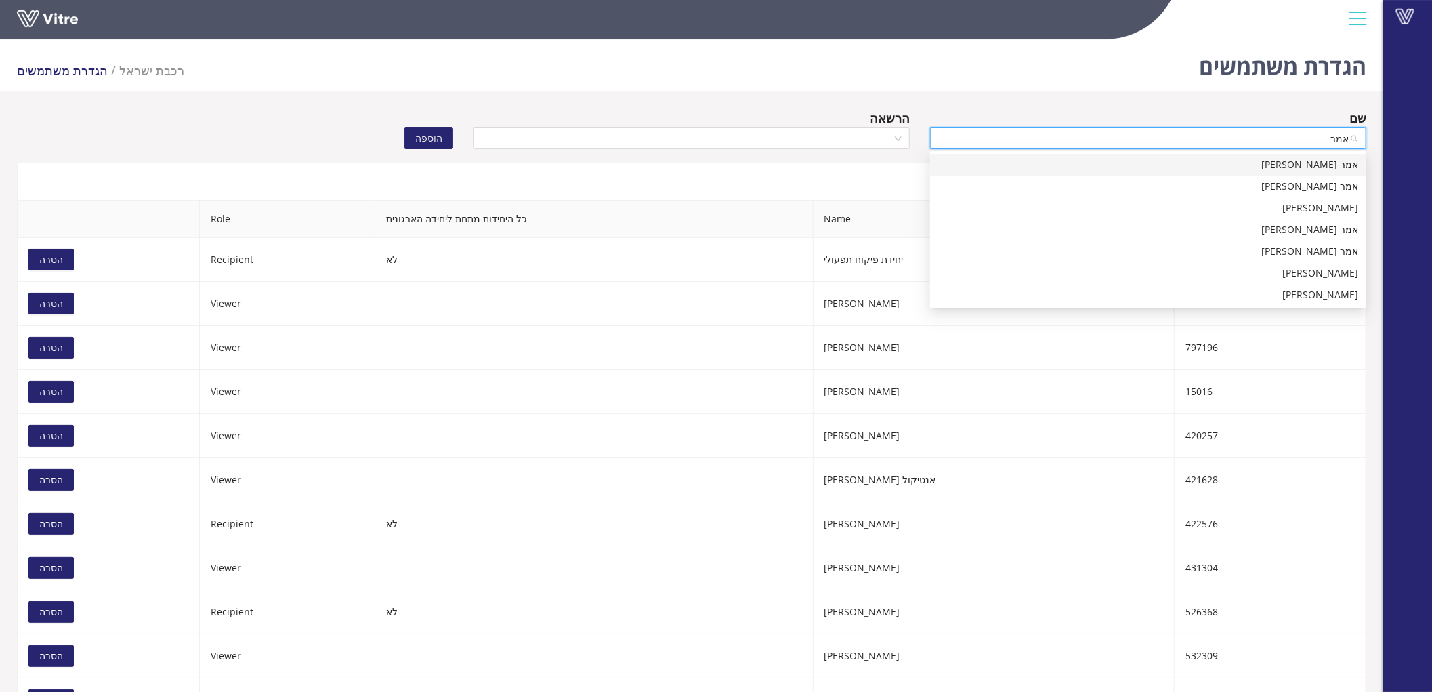
click at [1241, 167] on div "אמר [PERSON_NAME]" at bounding box center [1148, 164] width 420 height 15
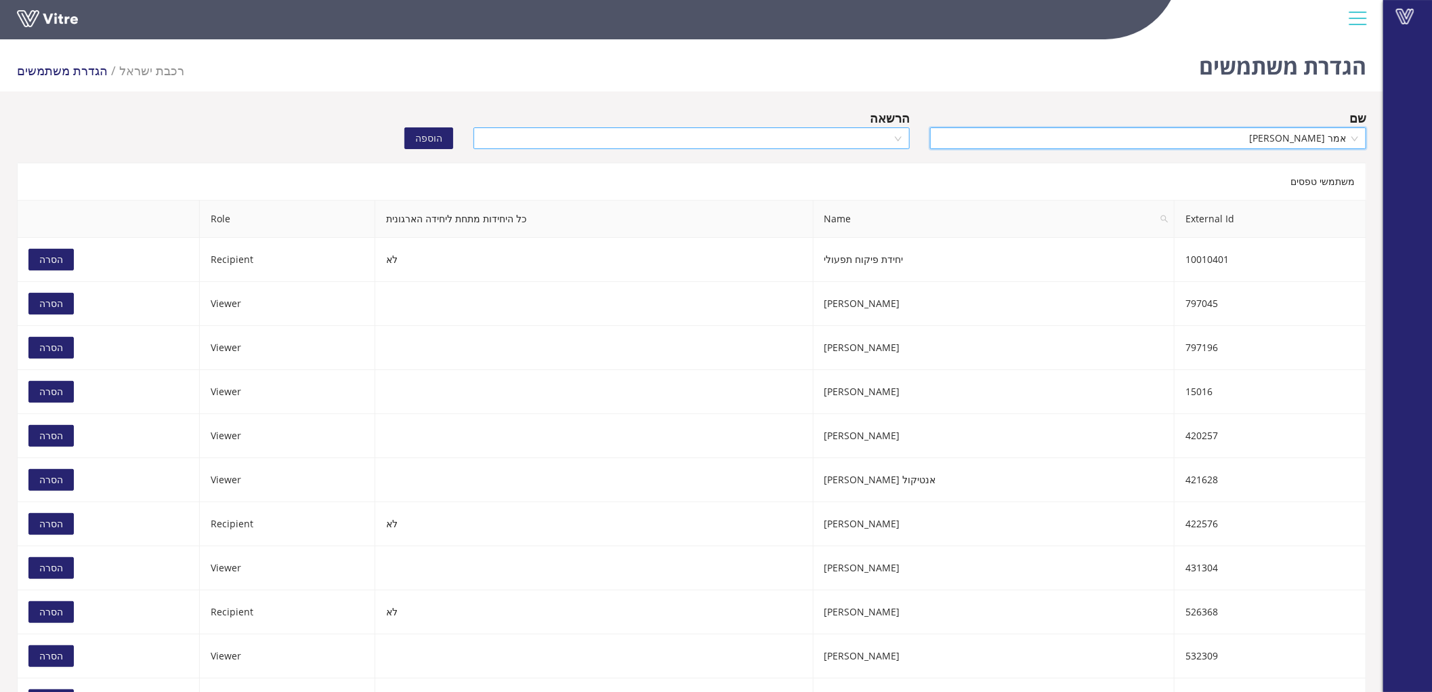
click at [842, 138] on input "search" at bounding box center [687, 138] width 411 height 20
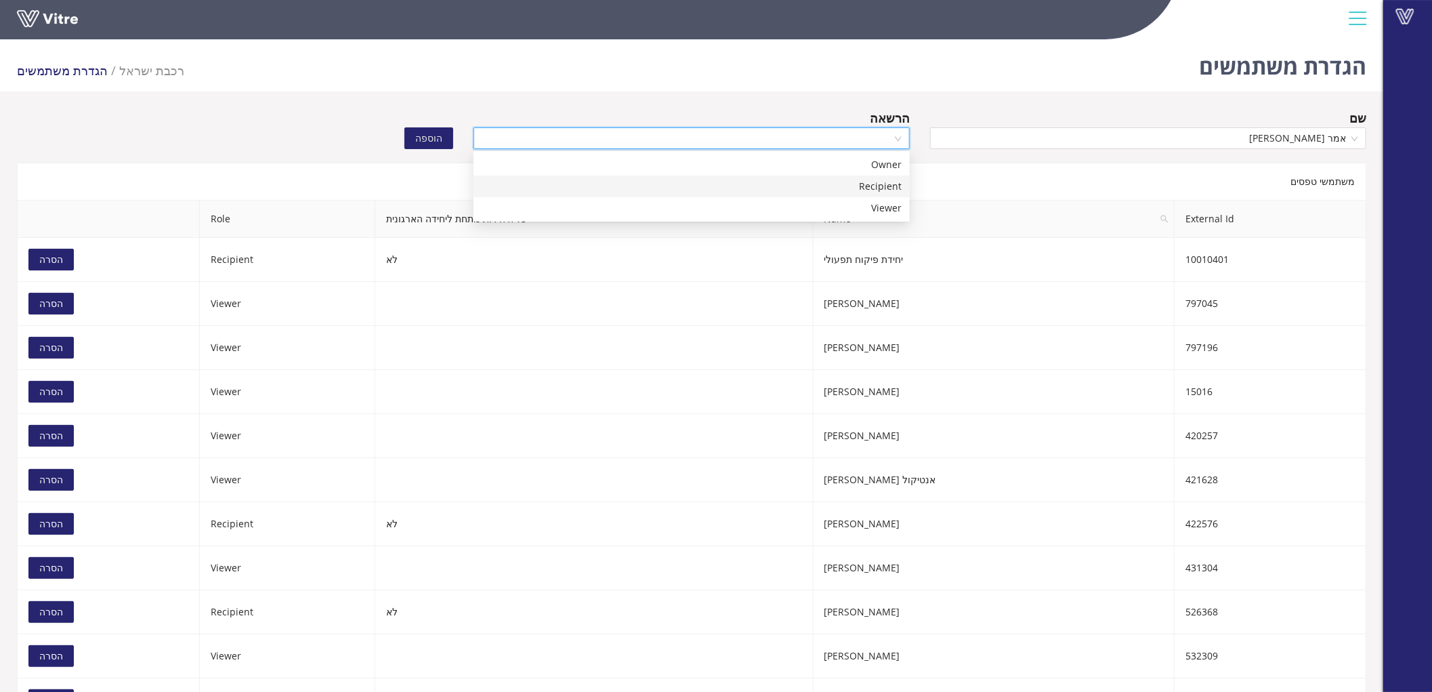
click at [849, 184] on div "Recipient" at bounding box center [692, 186] width 420 height 15
click at [441, 133] on span "הוספה" at bounding box center [428, 138] width 27 height 15
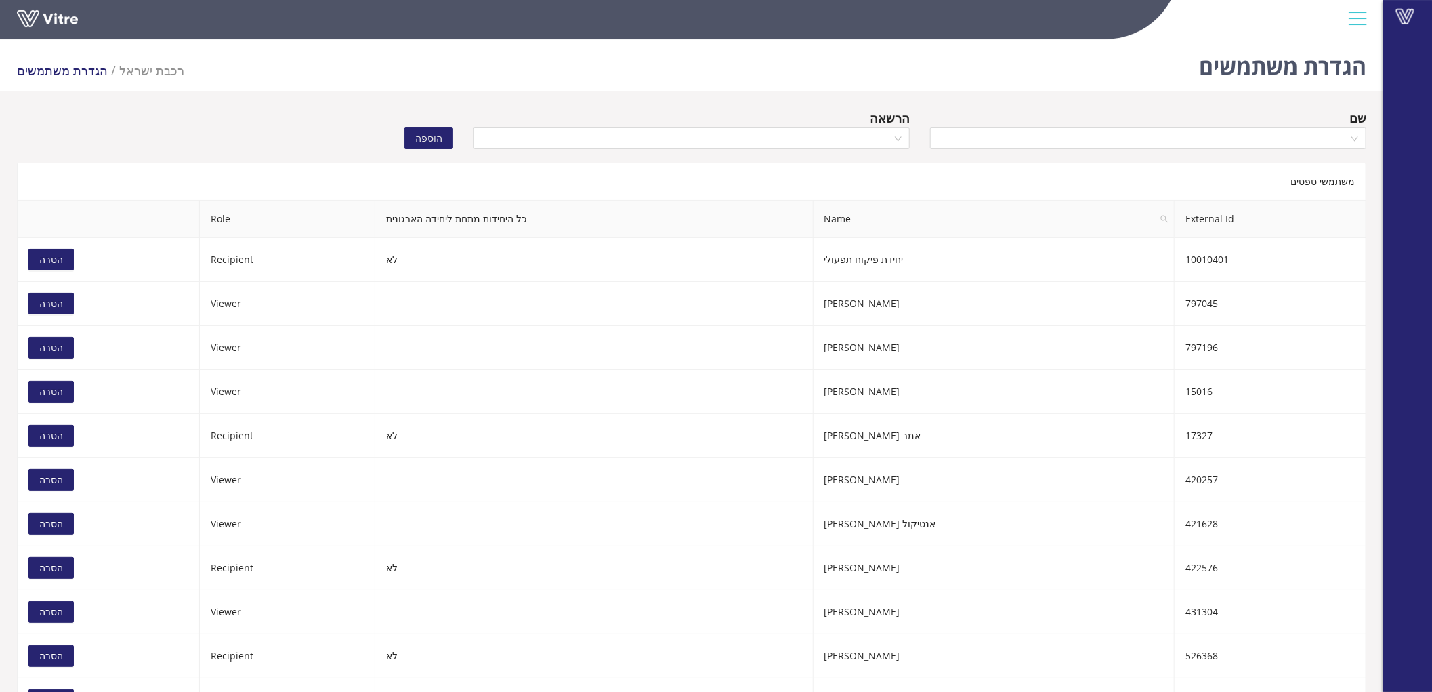
click at [571, 77] on div "הגדרת משתמשים רכבת ישראל הגדרת משתמשים" at bounding box center [692, 63] width 1384 height 58
